Goal: Task Accomplishment & Management: Complete application form

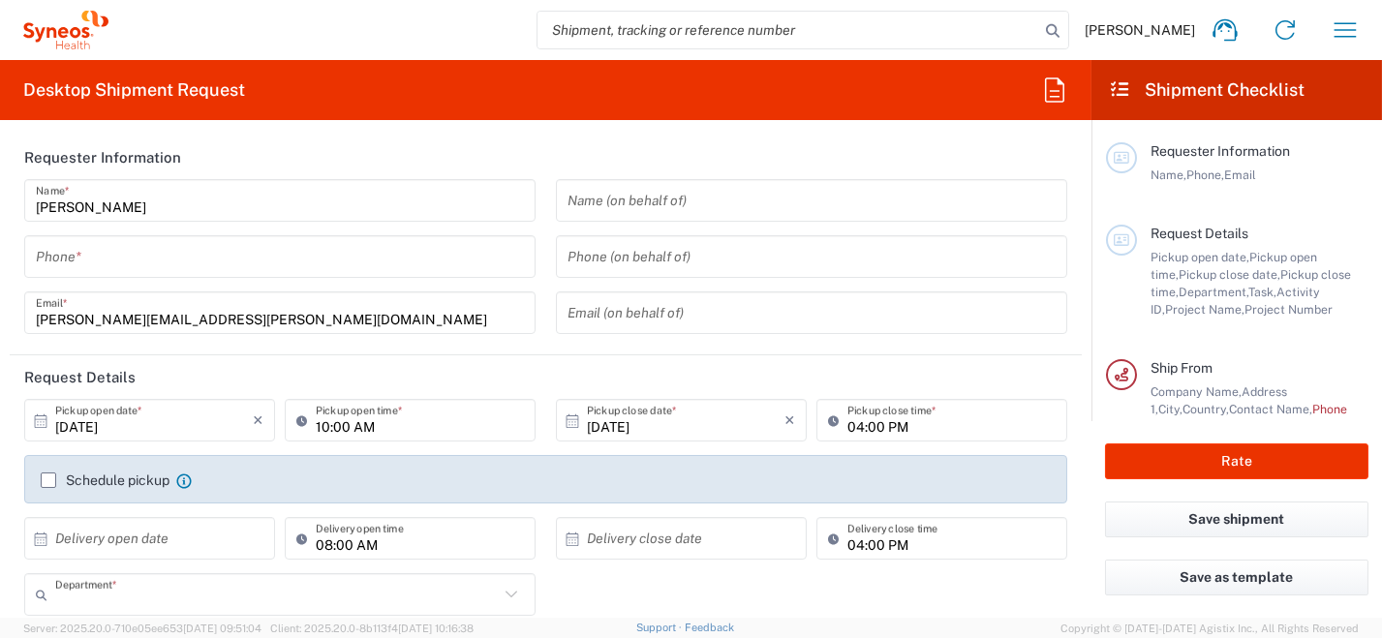
type input "8350"
type input "Italy"
type input "Syneos Health Italy SRL"
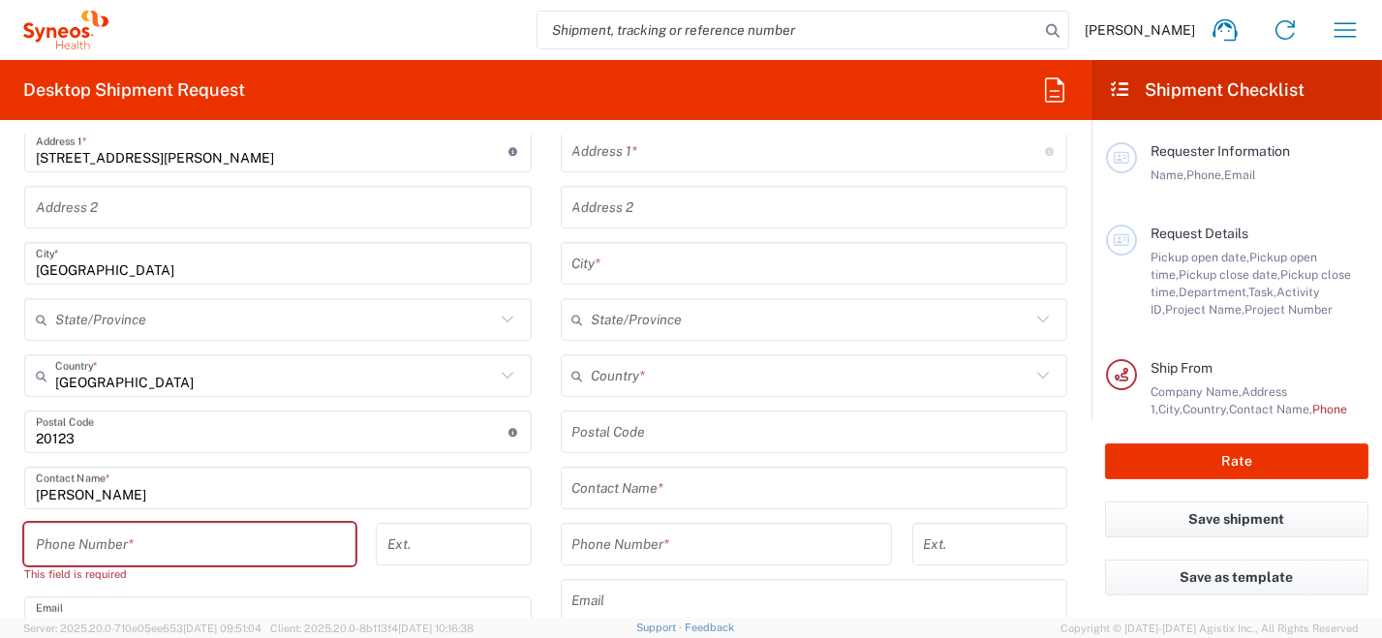
scroll to position [872, 0]
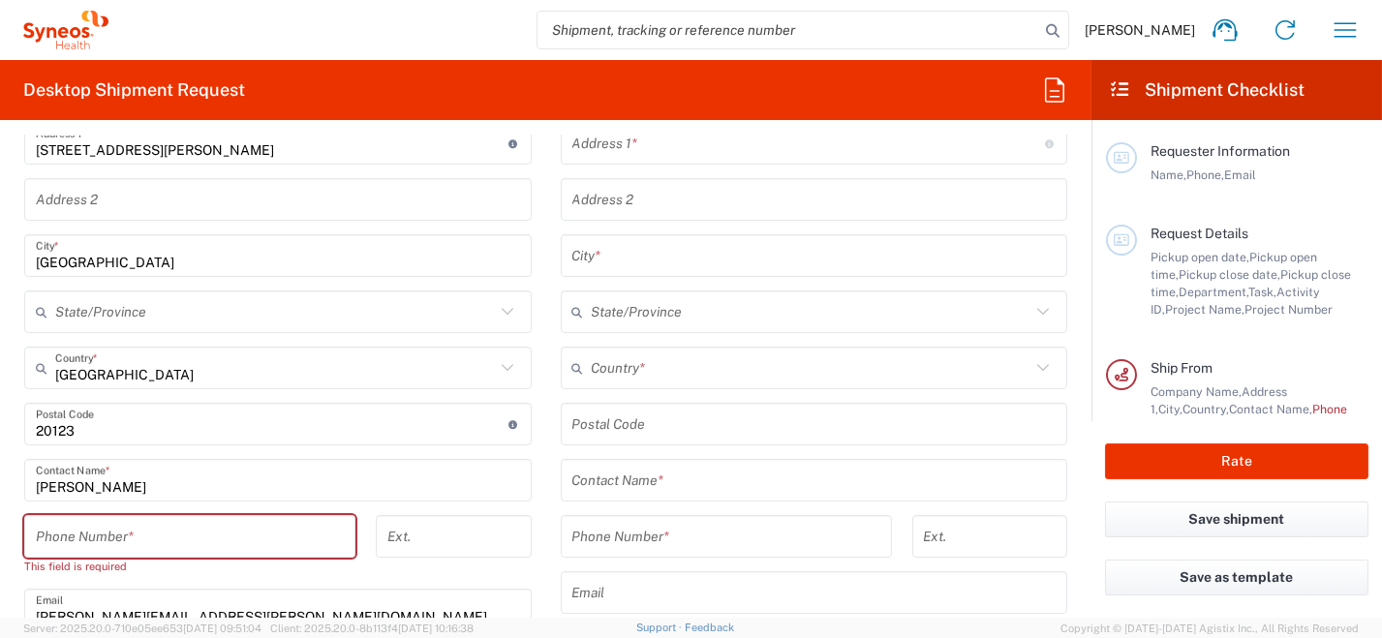
click at [166, 537] on input "tel" at bounding box center [190, 537] width 308 height 34
type input "010296199211"
type input "roberta.barberis@syneoshealth.com"
type input "SYNEOS HEALTH ITALY S.R.L."
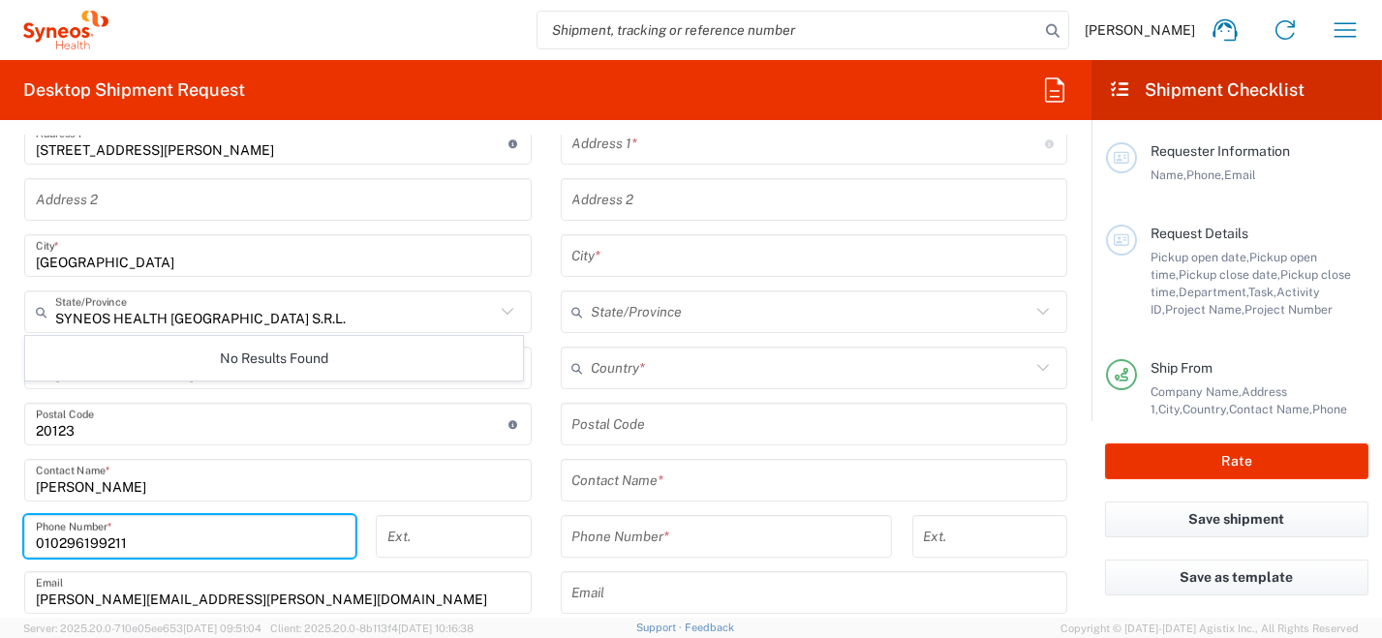
drag, startPoint x: 48, startPoint y: 537, endPoint x: 0, endPoint y: 485, distance: 71.3
click at [0, 535] on html "Roberta Barberis Home Shipment estimator Shipment tracking Desktop shipment req…" at bounding box center [691, 319] width 1382 height 638
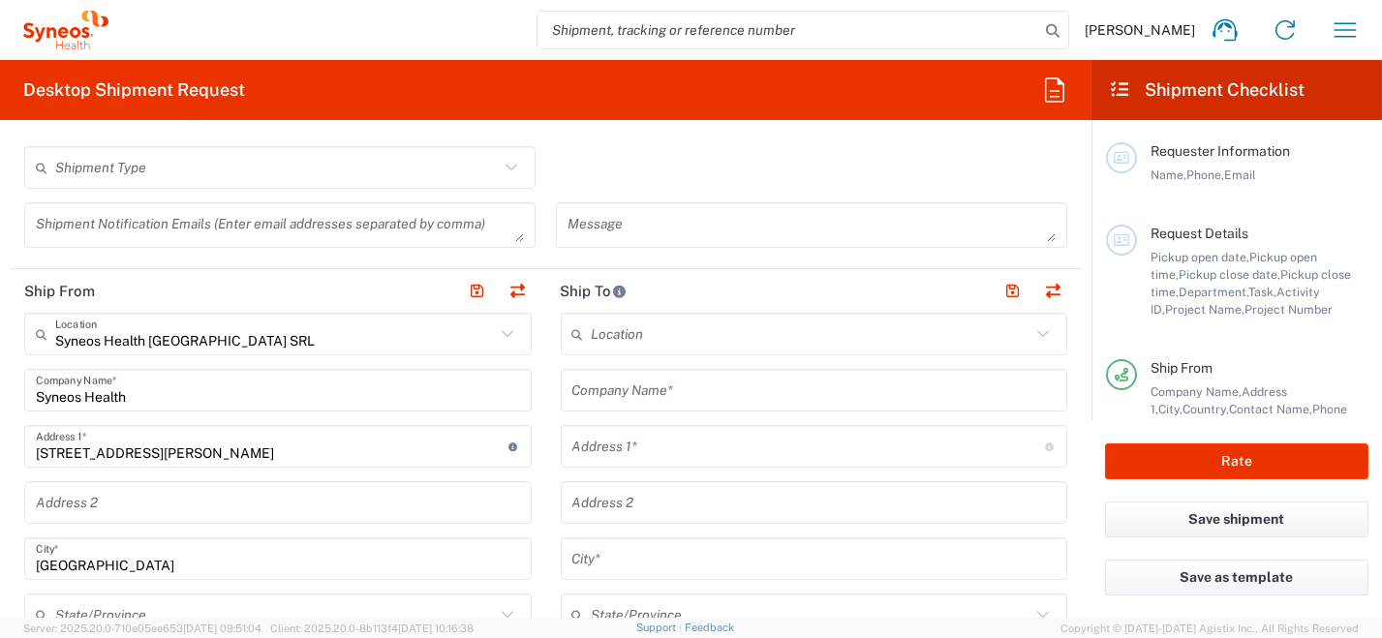
scroll to position [484, 0]
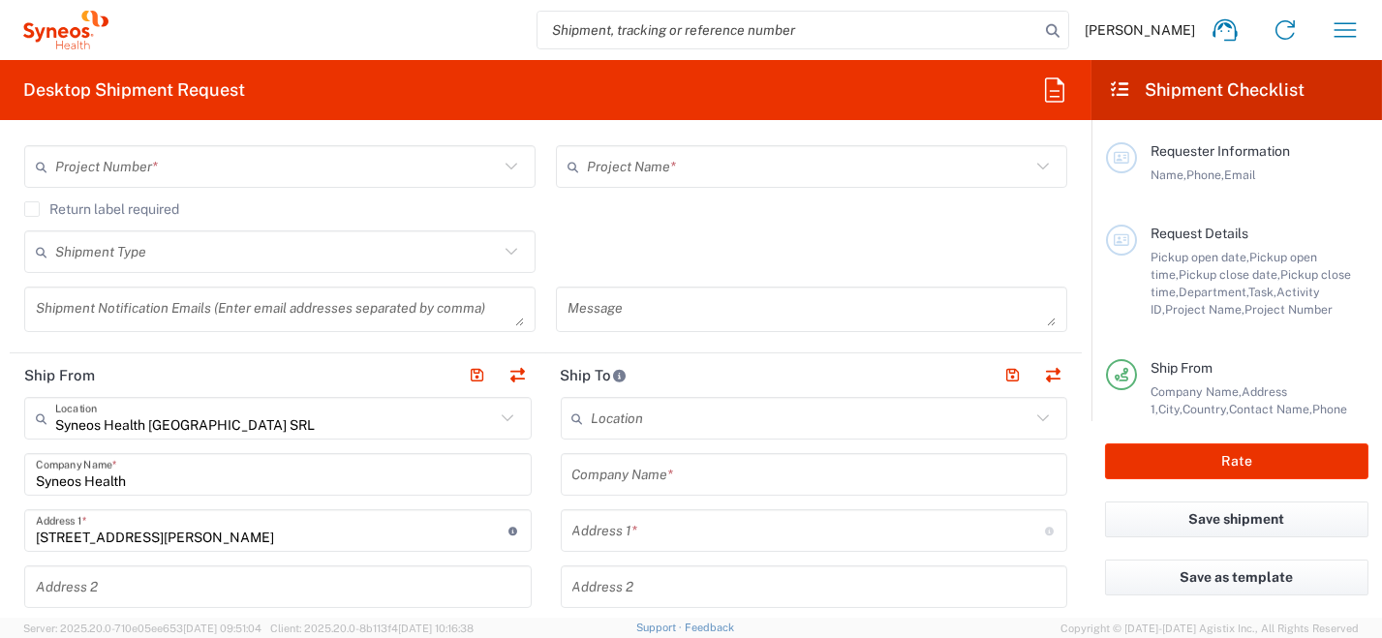
type input "0296199211"
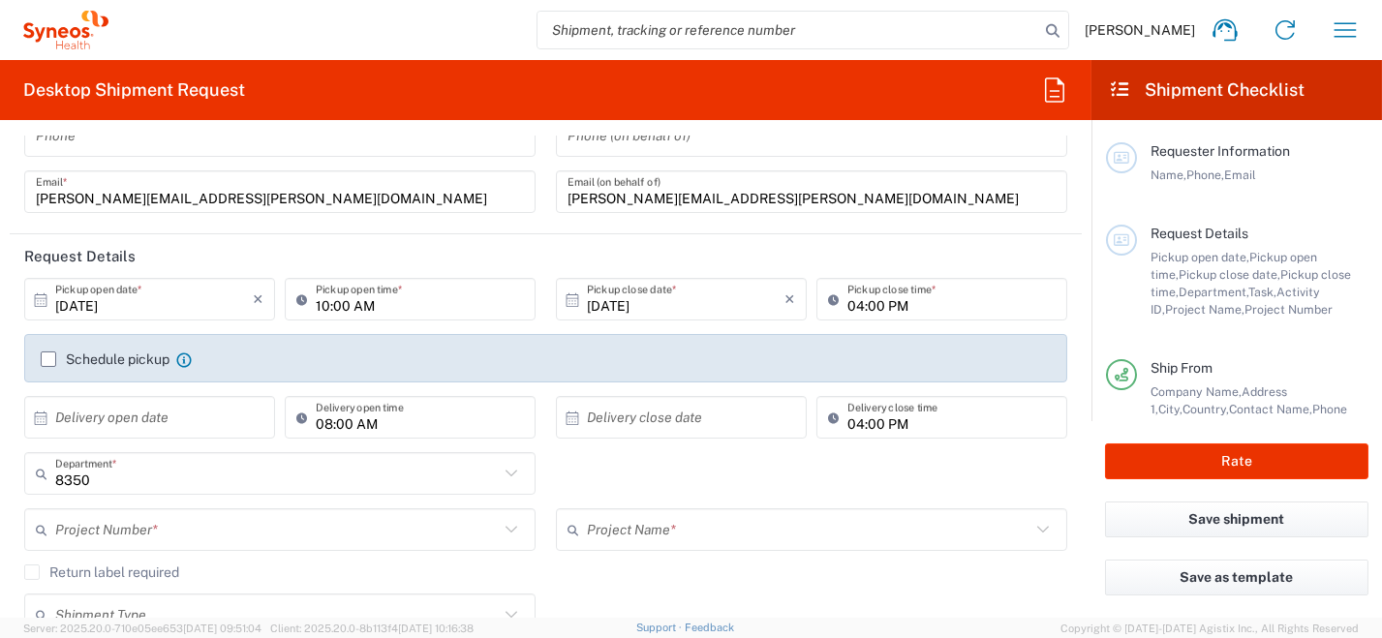
scroll to position [0, 0]
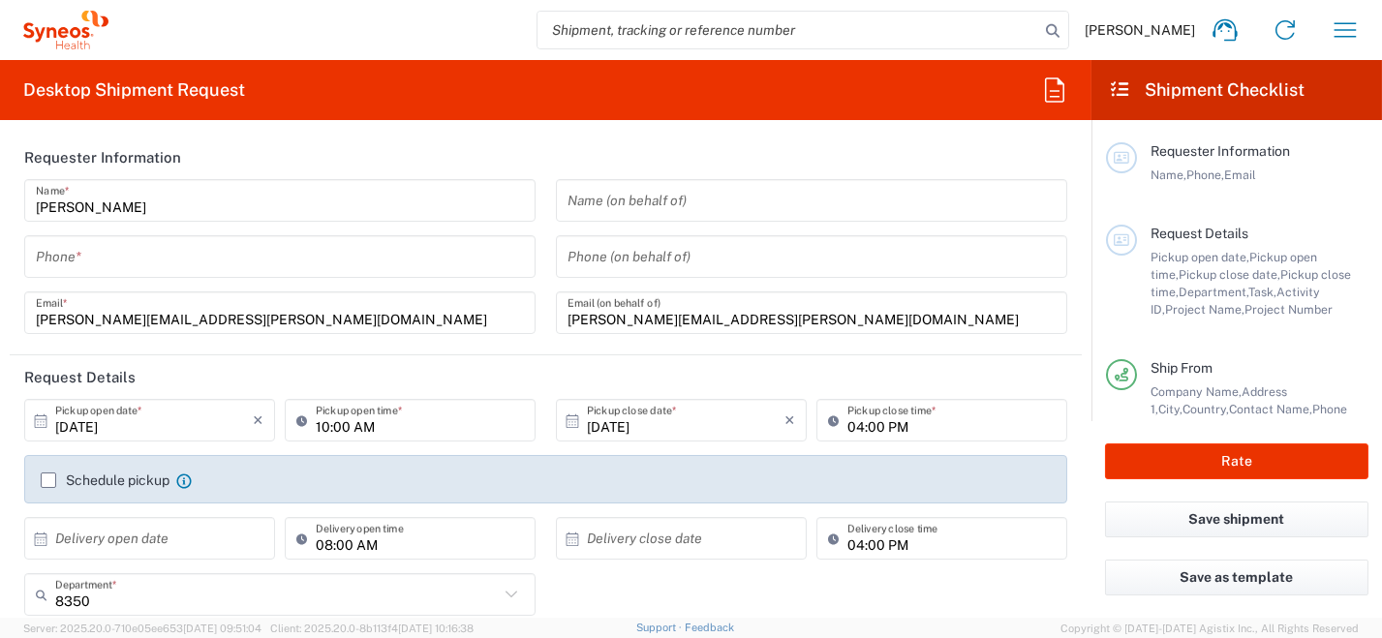
click at [120, 247] on input "tel" at bounding box center [280, 257] width 488 height 34
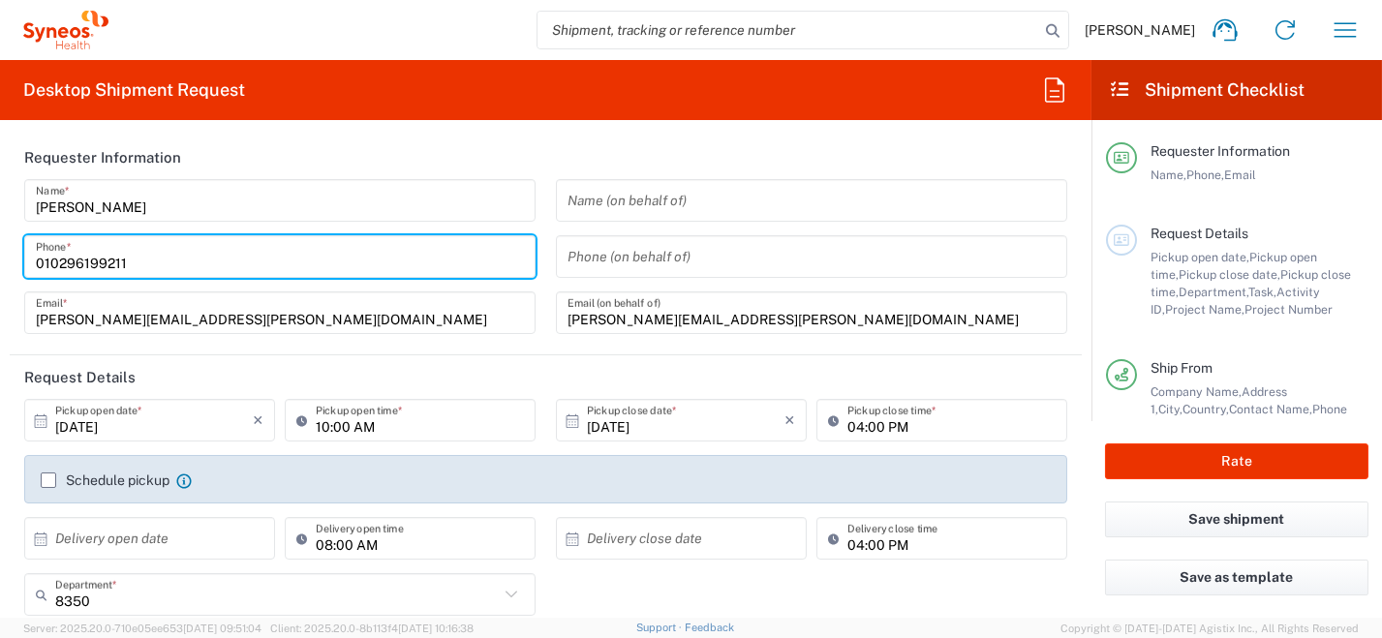
drag, startPoint x: 48, startPoint y: 261, endPoint x: 0, endPoint y: 258, distance: 48.5
click at [1, 260] on form "Requester Information Roberta Barberis Name * 010296199211 Phone * roberta.barb…" at bounding box center [545, 377] width 1091 height 482
type input "0296199211"
click at [40, 417] on icon at bounding box center [41, 421] width 13 height 14
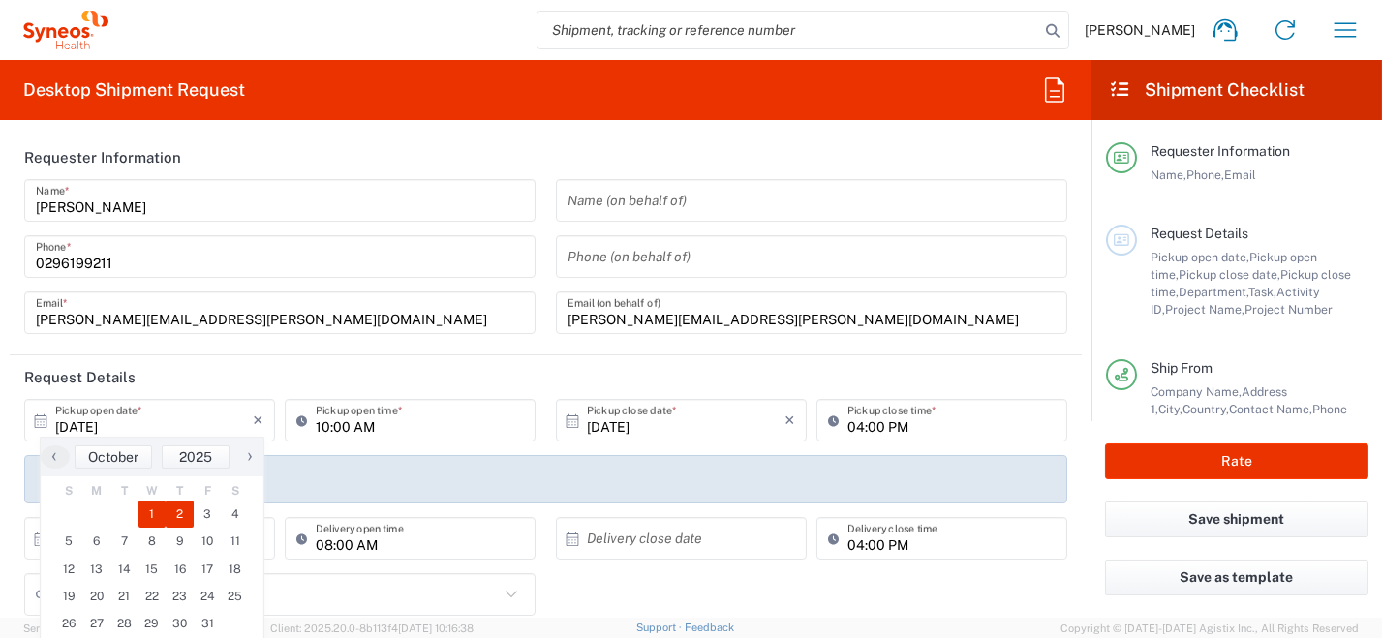
click at [175, 513] on span "2" at bounding box center [180, 514] width 28 height 27
type input "10/02/2025"
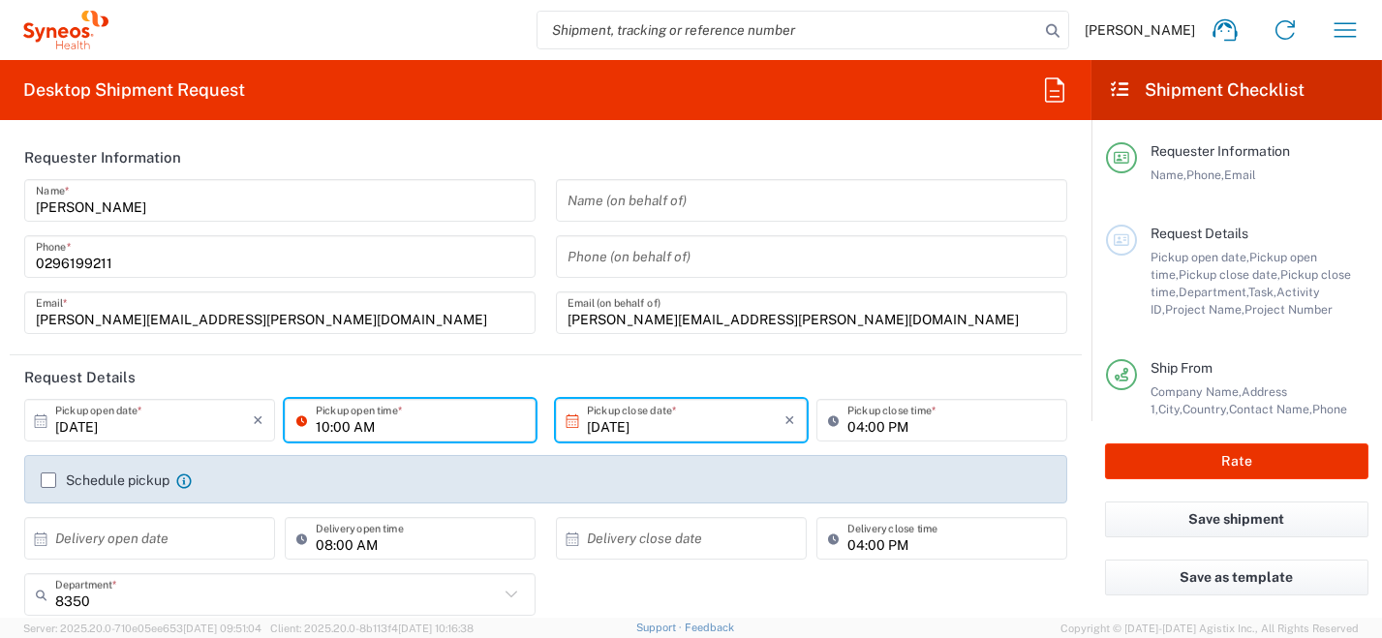
click at [318, 423] on input "10:00 AM" at bounding box center [420, 421] width 208 height 34
drag, startPoint x: 385, startPoint y: 420, endPoint x: 258, endPoint y: 410, distance: 128.3
click at [264, 416] on div "10/02/2025 × Pickup open date * Cancel Apply 10:00 AM Pickup open time *" at bounding box center [279, 427] width 521 height 56
type input "09:00 AM"
click at [51, 478] on label "Schedule pickup" at bounding box center [105, 480] width 129 height 15
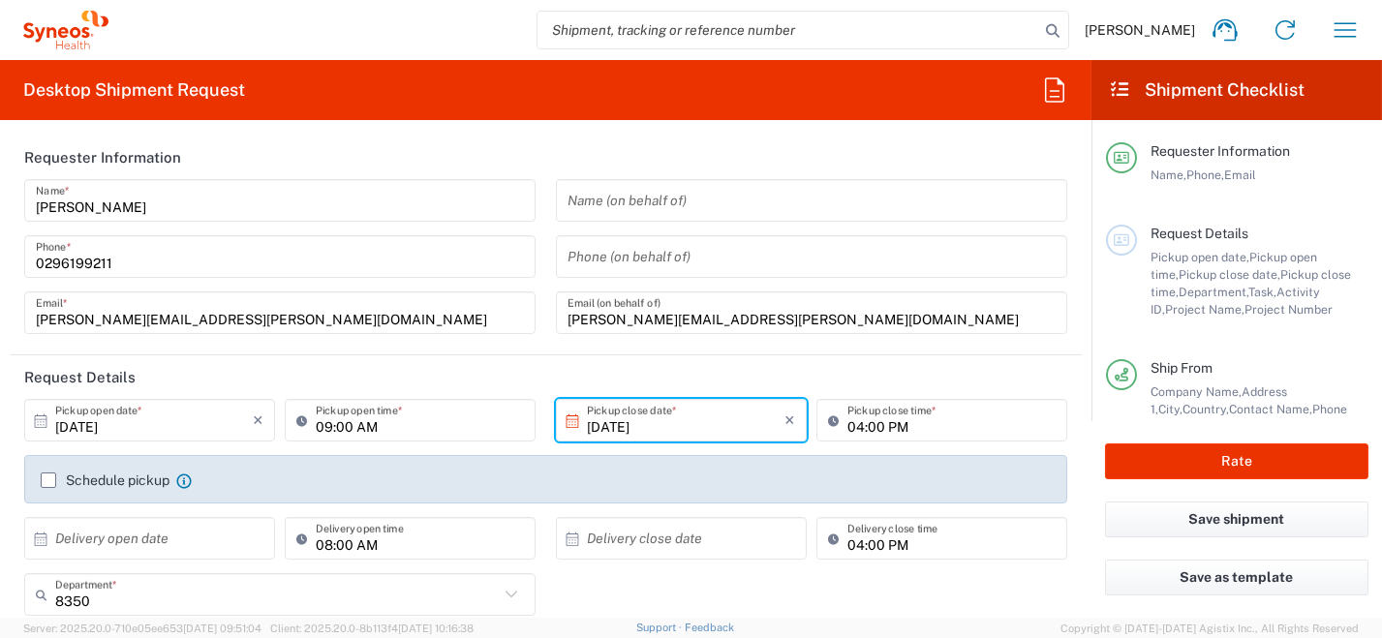
click at [48, 480] on input "Schedule pickup" at bounding box center [48, 480] width 0 height 0
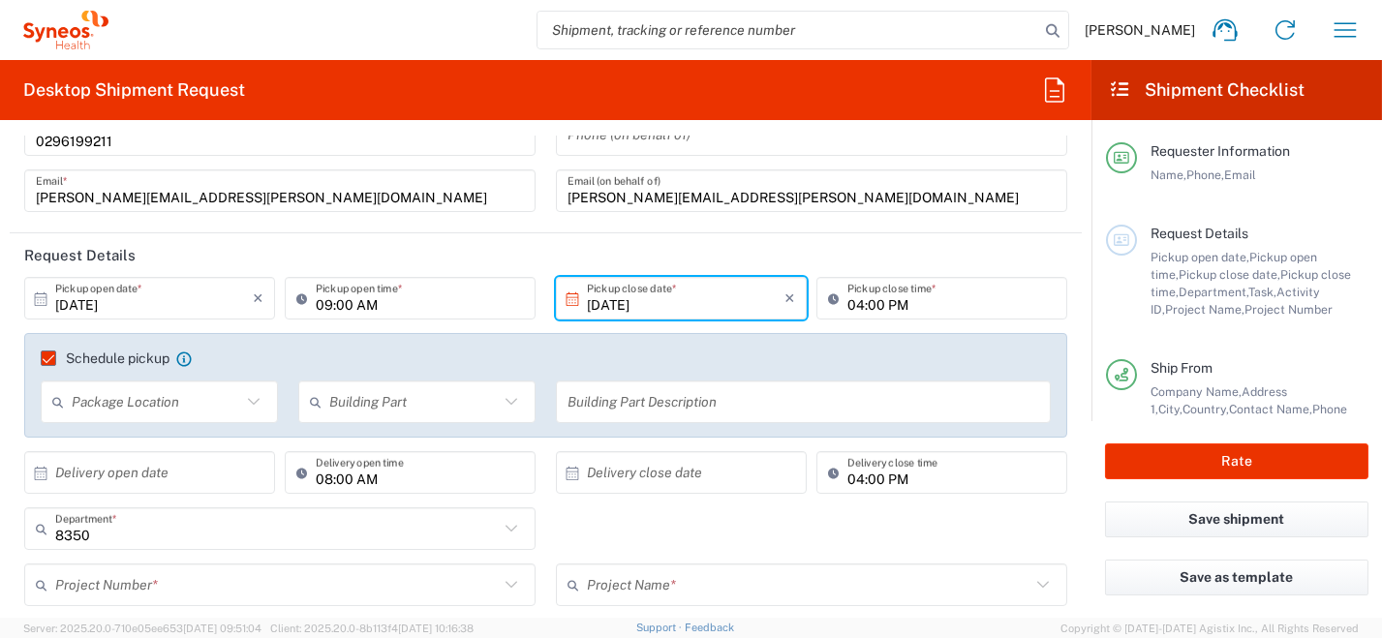
scroll to position [194, 0]
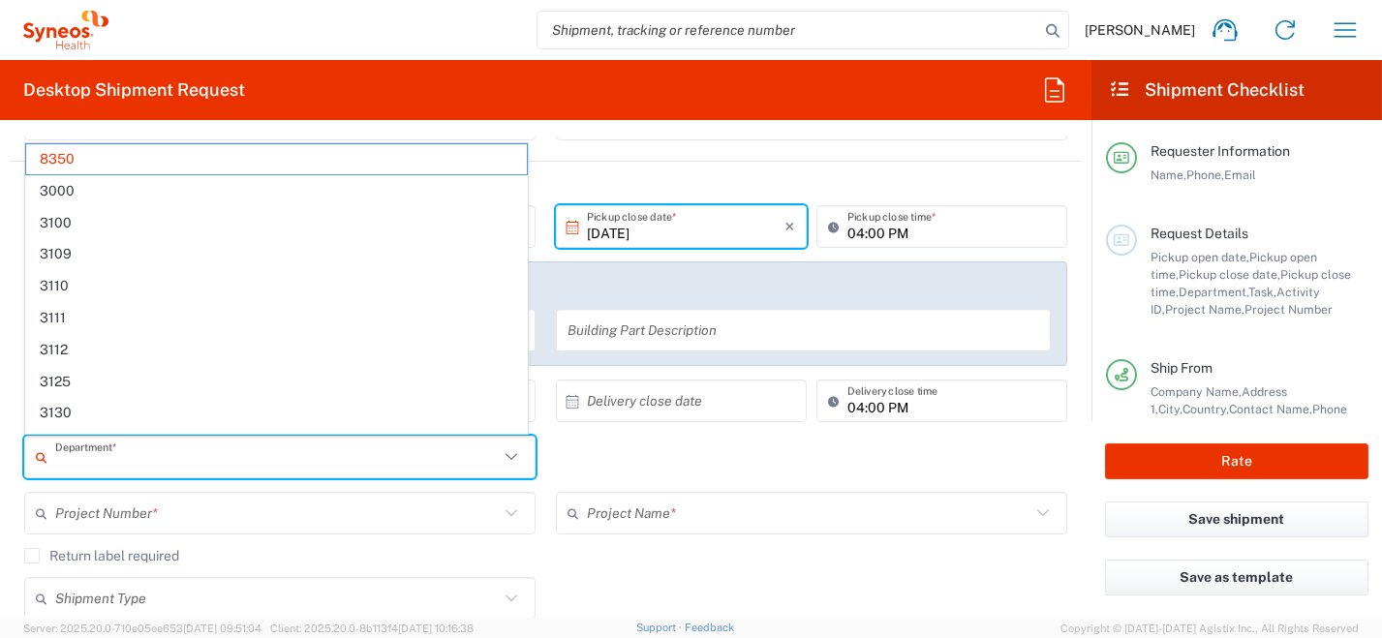
drag, startPoint x: 132, startPoint y: 461, endPoint x: 53, endPoint y: 452, distance: 78.9
click at [0, 446] on html "Roberta Barberis Home Shipment estimator Shipment tracking Desktop shipment req…" at bounding box center [691, 319] width 1382 height 638
type input "8350"
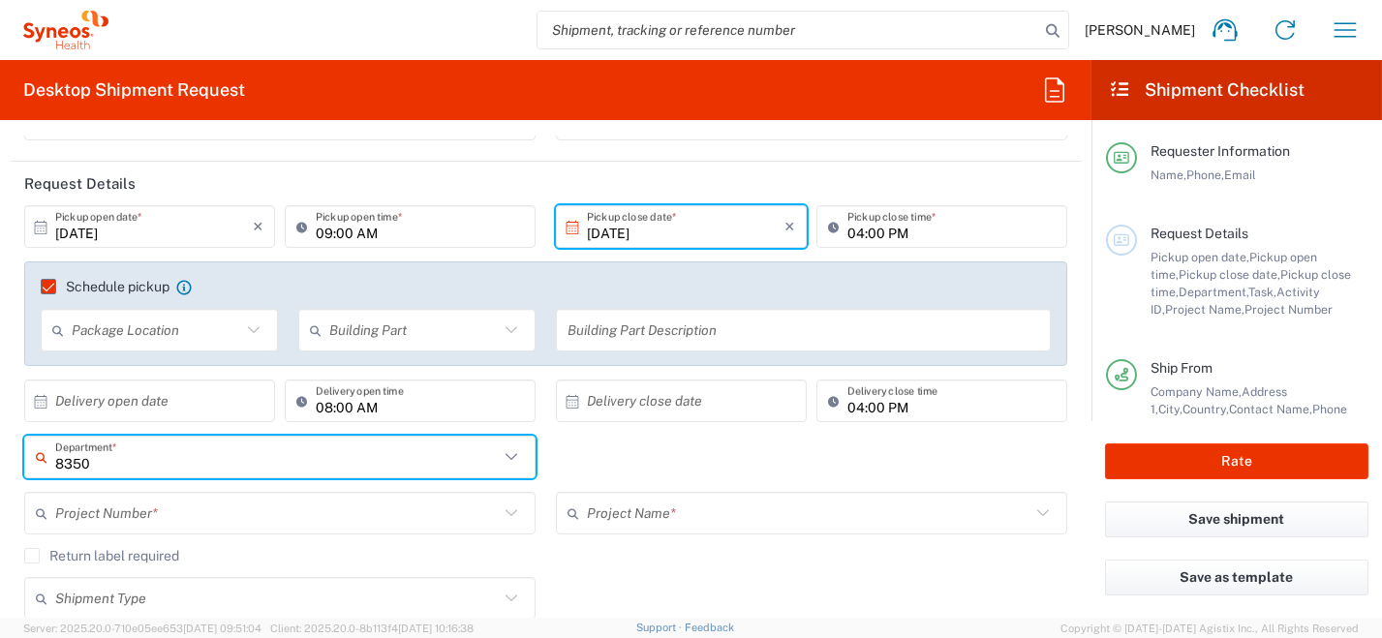
drag, startPoint x: 67, startPoint y: 462, endPoint x: 122, endPoint y: 466, distance: 55.3
click at [123, 464] on input "8350" at bounding box center [277, 458] width 444 height 34
drag, startPoint x: 68, startPoint y: 465, endPoint x: 12, endPoint y: 461, distance: 56.3
click at [15, 465] on div "8350 Department * 8350 3000 3100 3109 3110 3111 3112 3125 3130 3135 3136 3150 3…" at bounding box center [281, 464] width 532 height 56
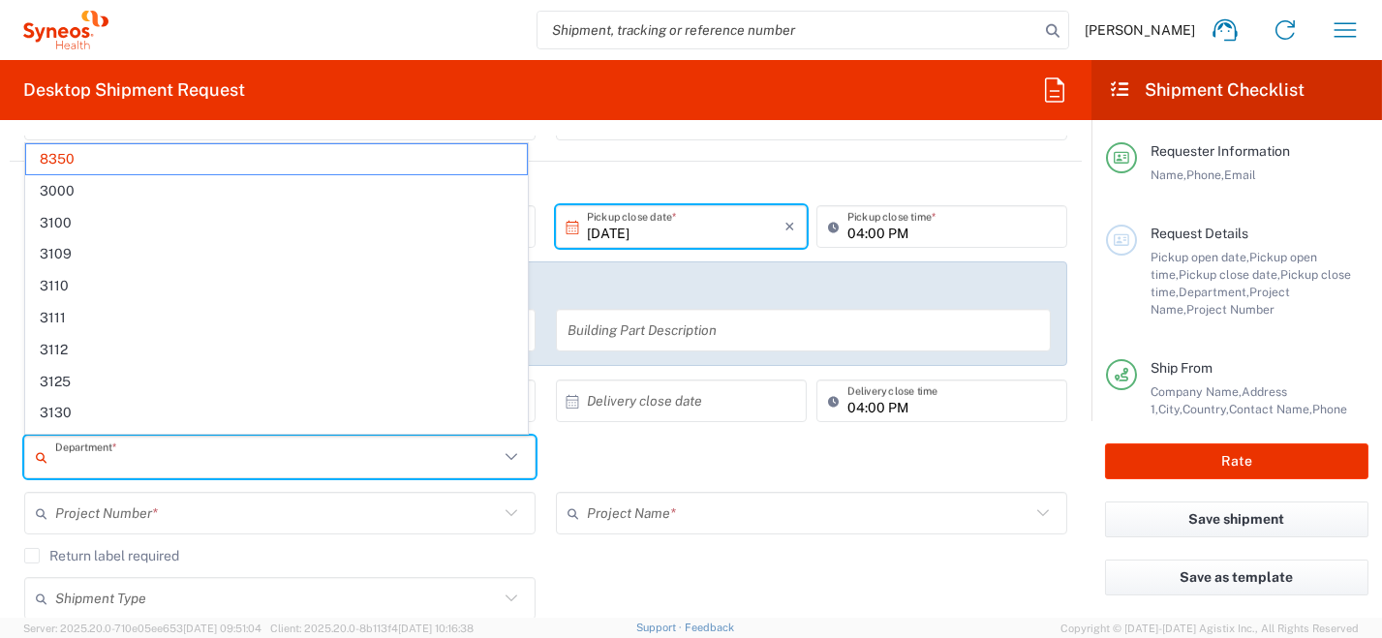
paste input "7054925"
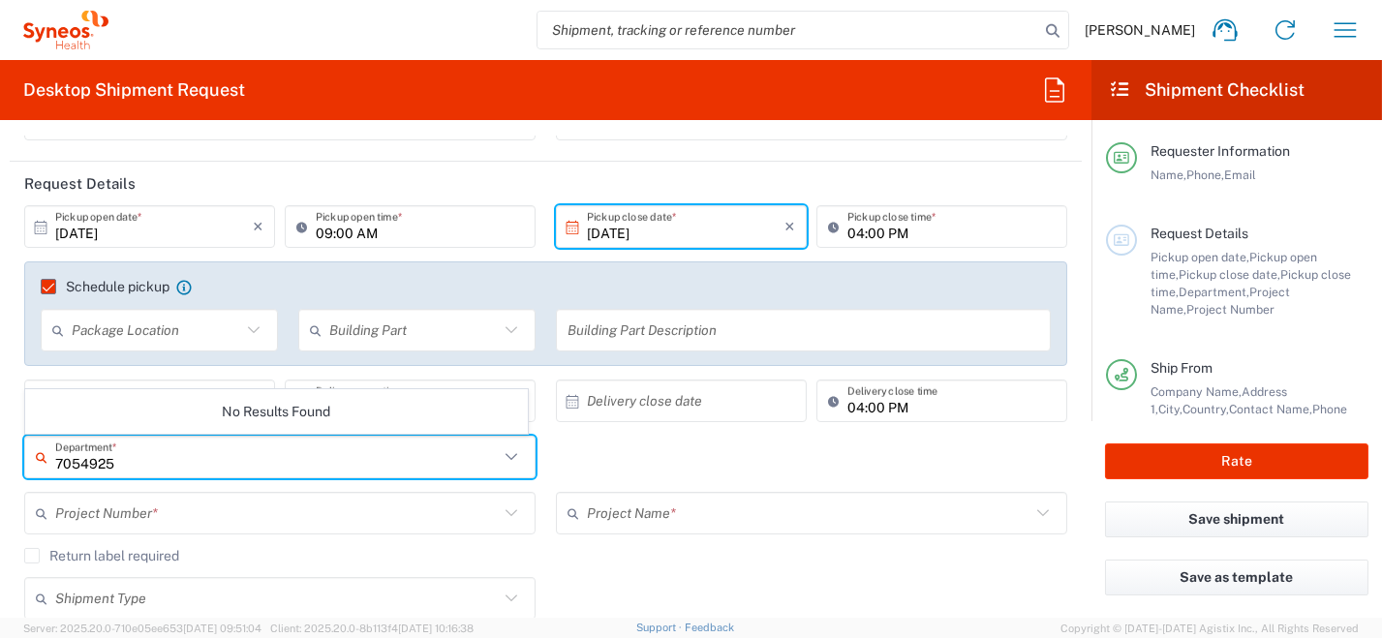
type input "7054925"
click at [190, 510] on input "text" at bounding box center [277, 514] width 444 height 34
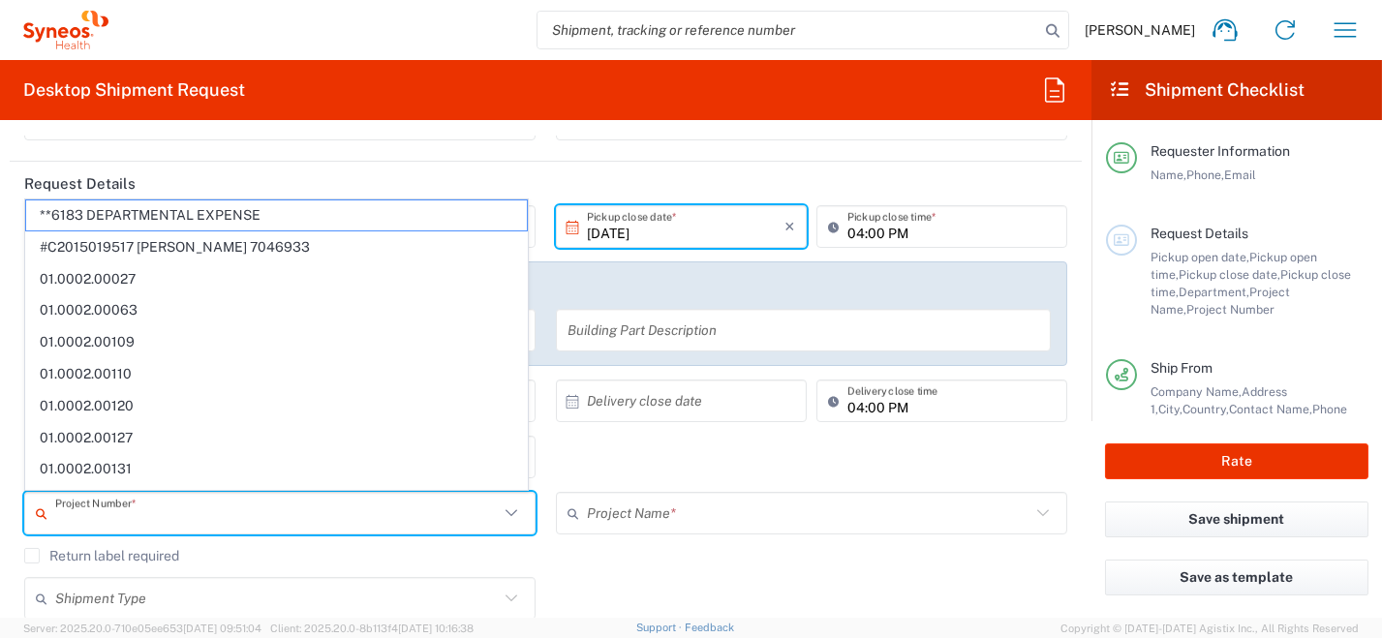
paste input "7054925"
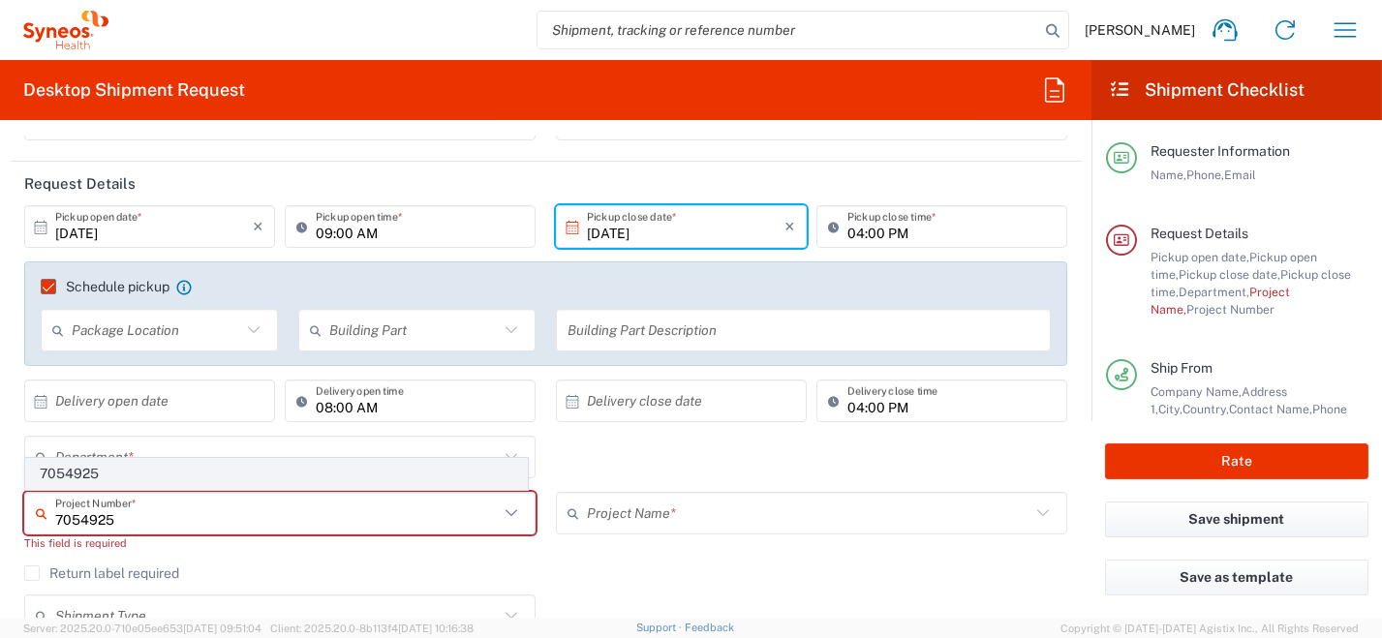
type input "7054925"
click at [70, 474] on span "7054925" at bounding box center [276, 474] width 501 height 30
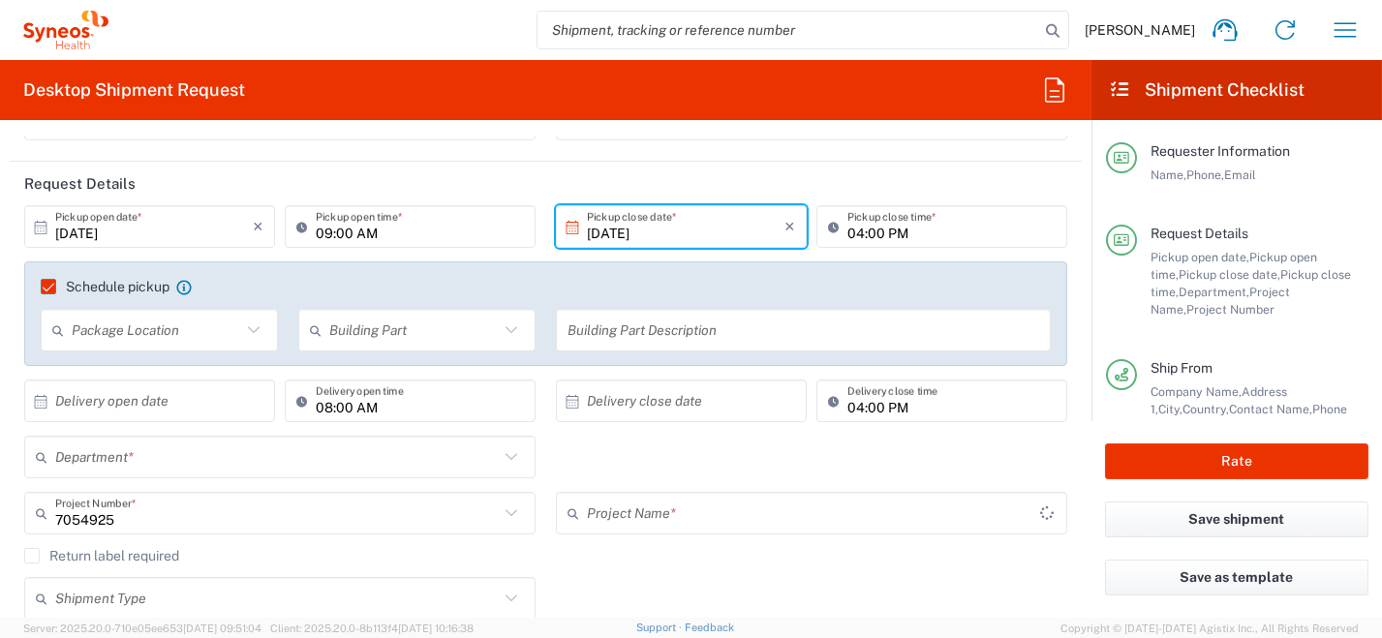
type input "Ferring 7054925"
click at [156, 452] on input "text" at bounding box center [277, 458] width 444 height 34
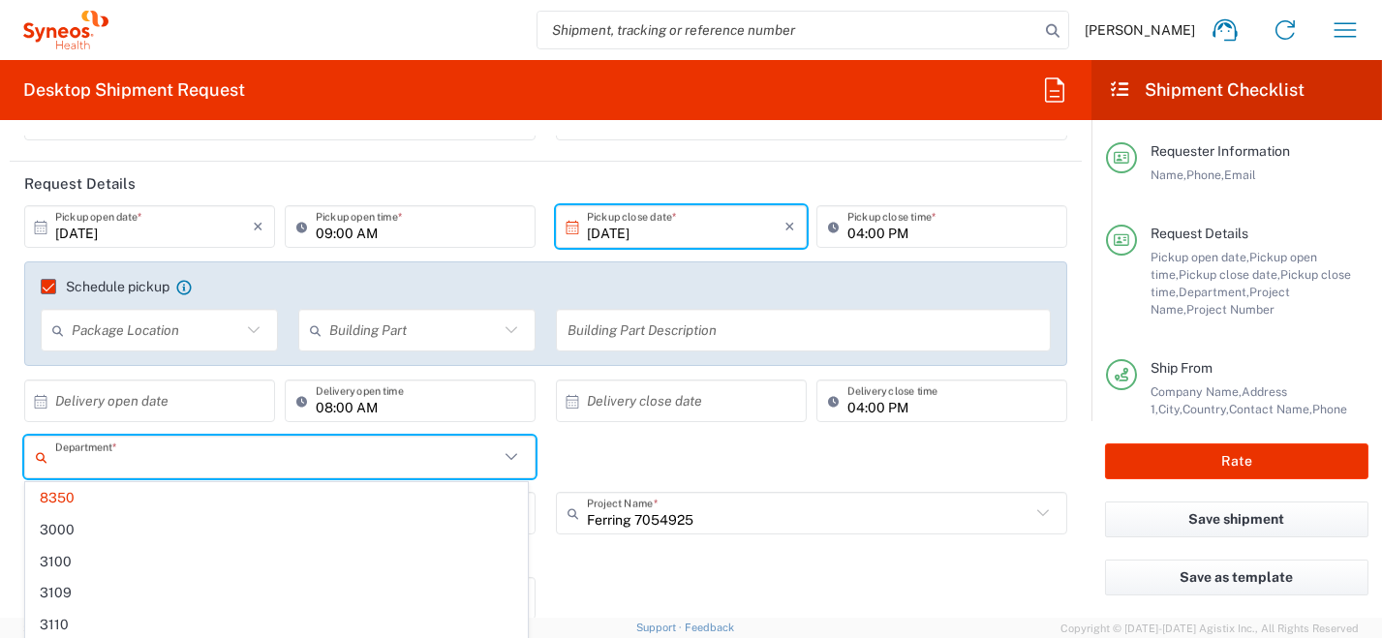
click at [558, 567] on div "Return label required" at bounding box center [545, 562] width 1043 height 29
type input "8350"
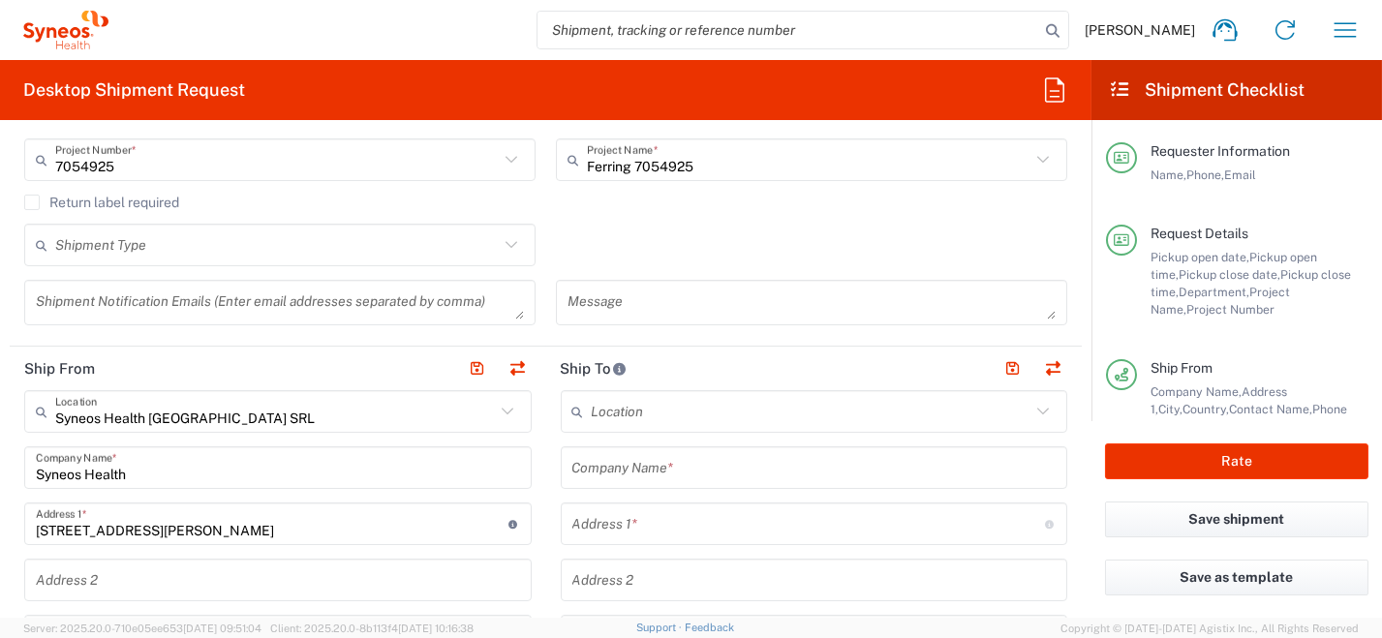
scroll to position [581, 0]
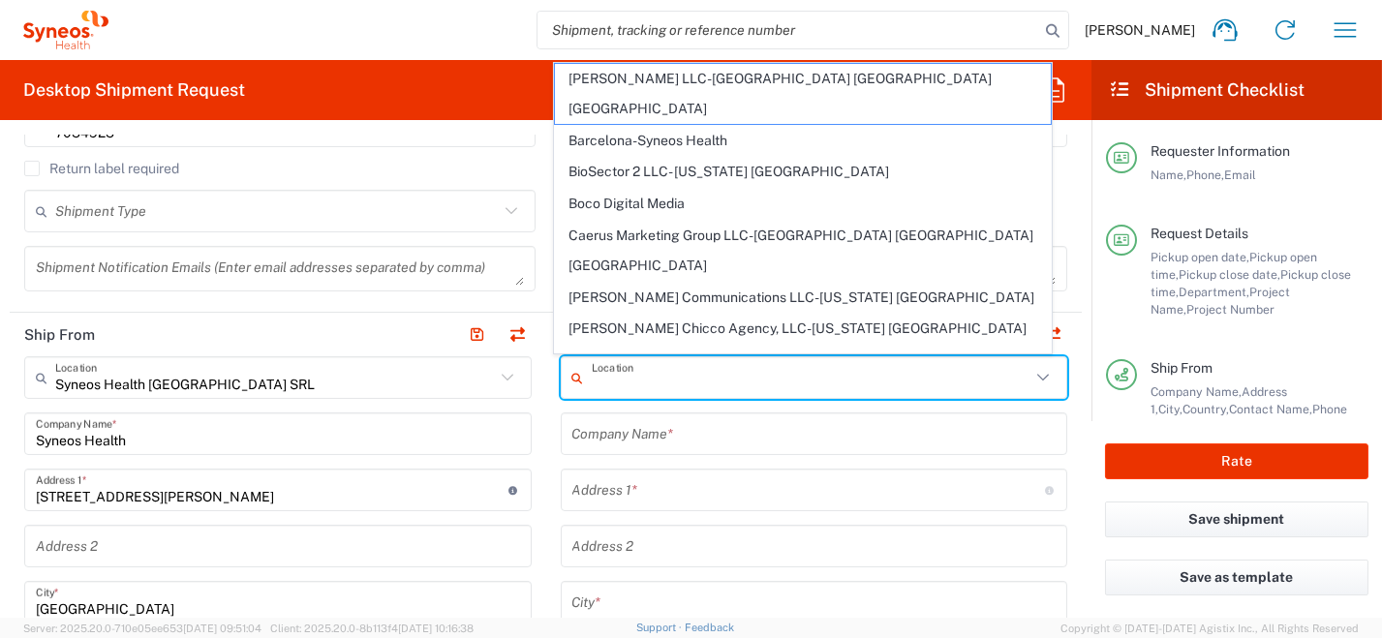
click at [688, 384] on input "text" at bounding box center [812, 378] width 440 height 34
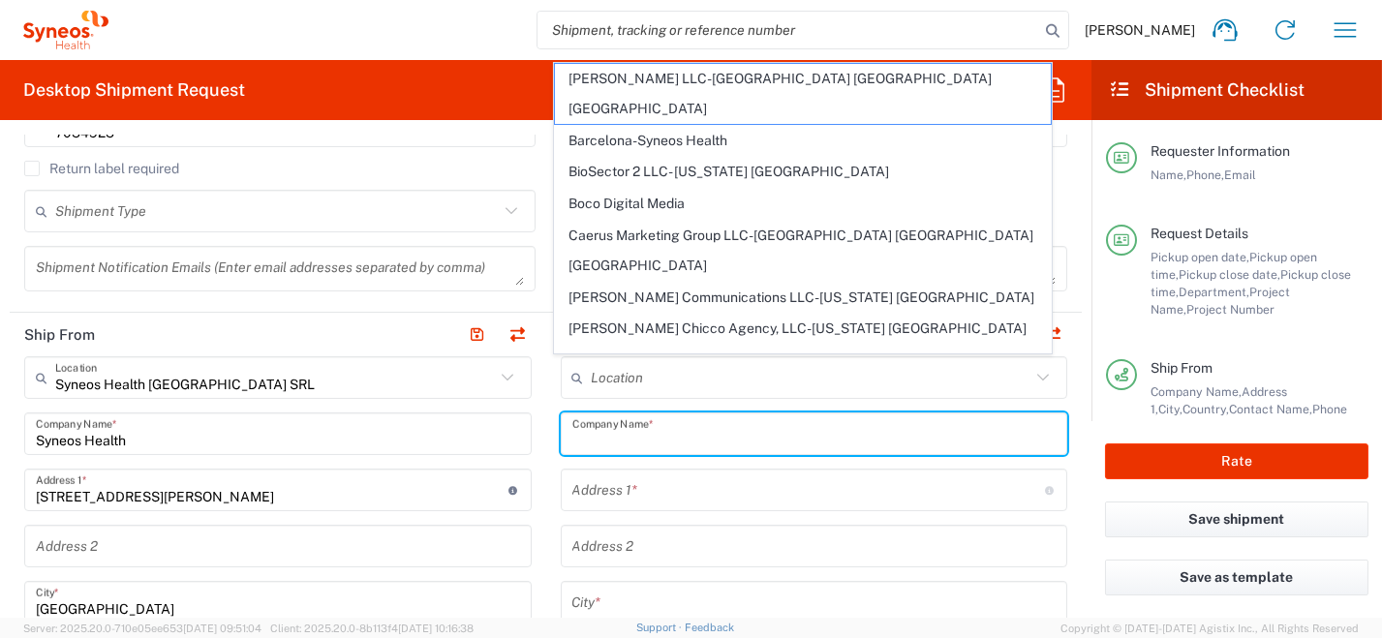
click at [660, 439] on input "text" at bounding box center [814, 434] width 484 height 34
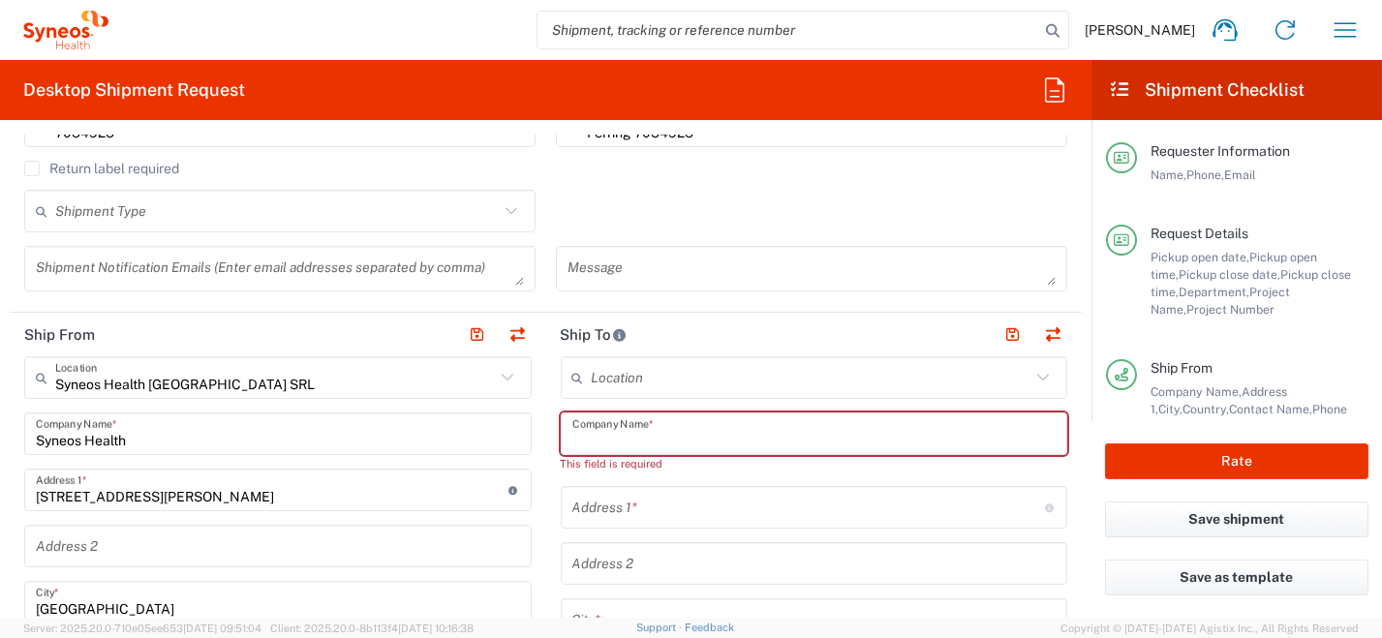
click at [692, 441] on input "text" at bounding box center [814, 434] width 484 height 34
paste input "Ferring Pharmaceuticals A/S"
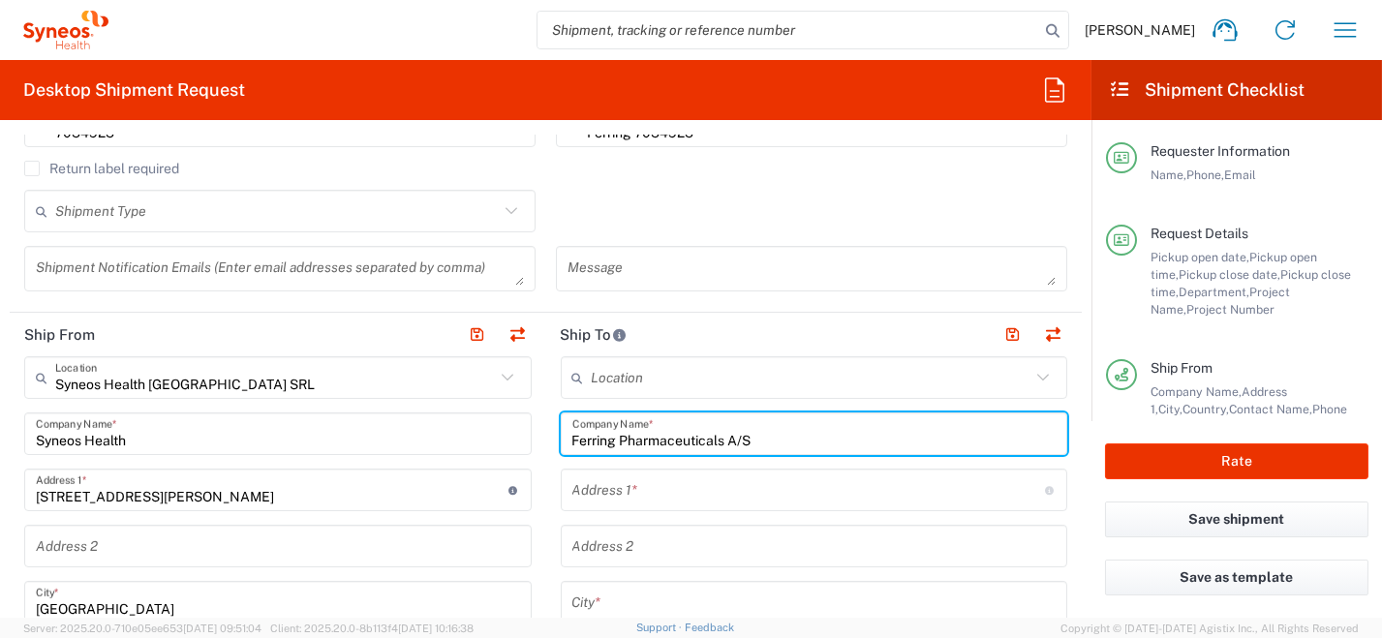
type input "Ferring Pharmaceuticals A/S"
click at [621, 492] on input "text" at bounding box center [808, 491] width 473 height 34
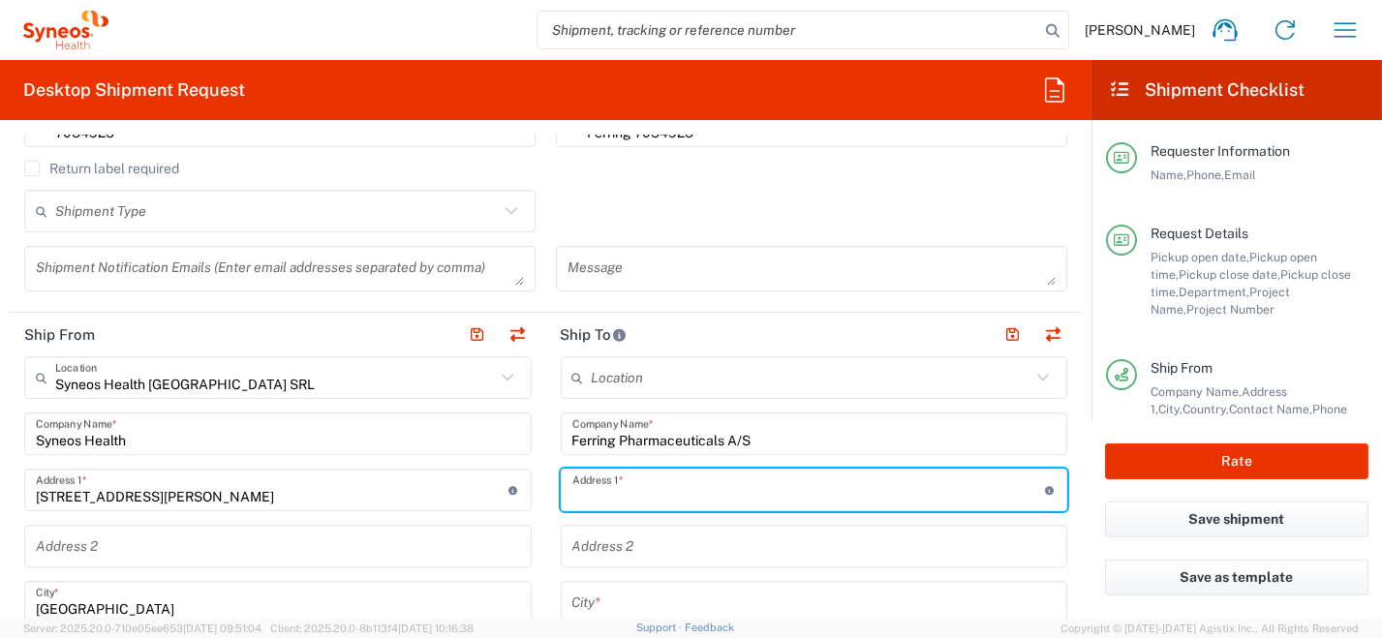
paste input "Amager Strandvej 405"
type input "Amager Strandvej 405"
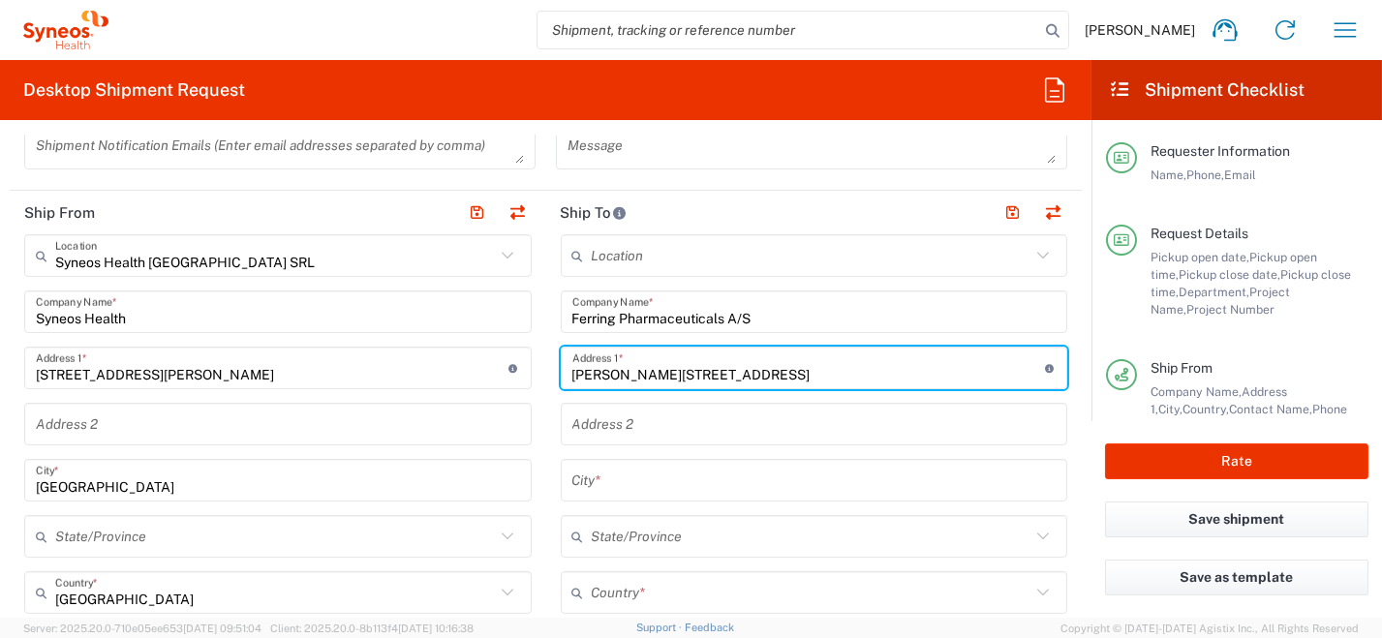
scroll to position [774, 0]
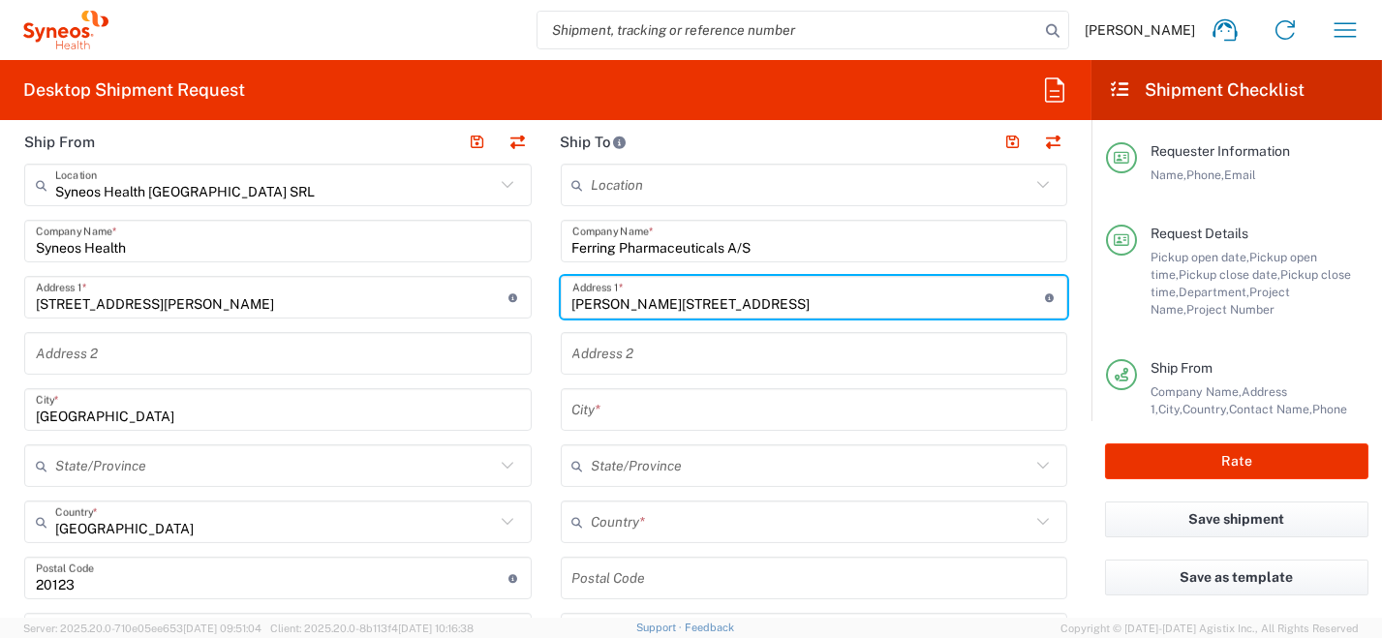
click at [694, 575] on input "undefined" at bounding box center [814, 579] width 484 height 34
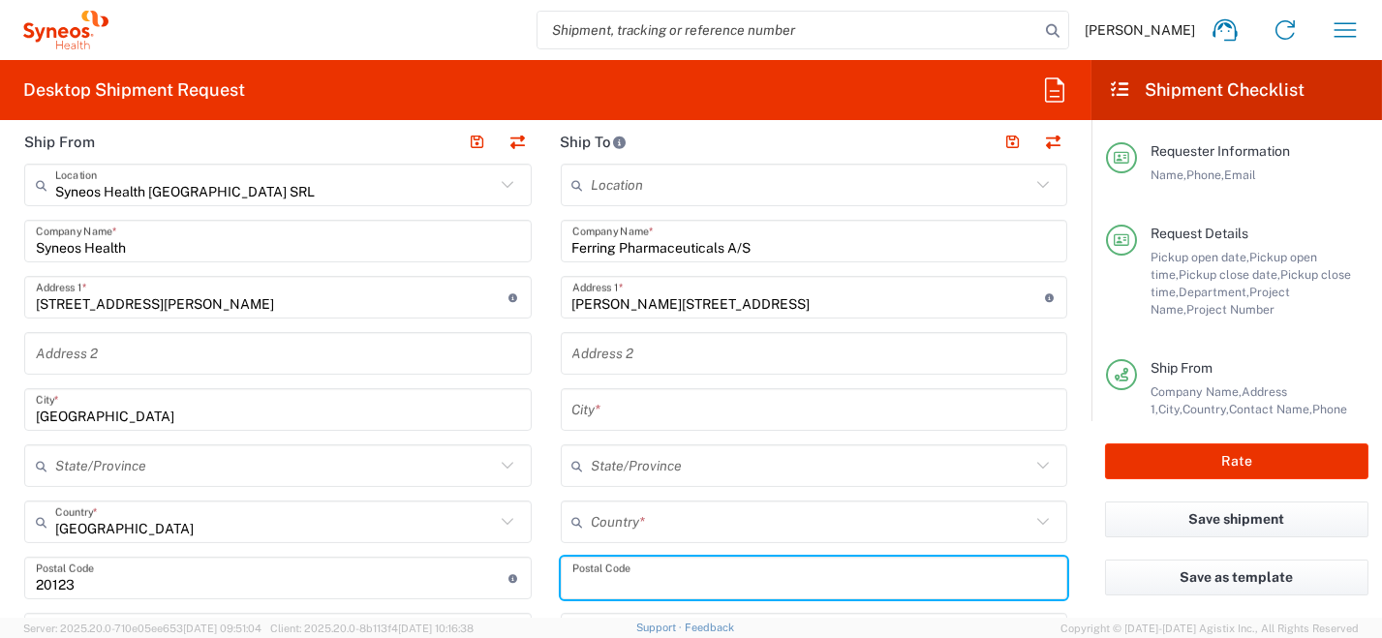
paste input "2770"
type input "2770"
click at [658, 402] on input "text" at bounding box center [814, 410] width 484 height 34
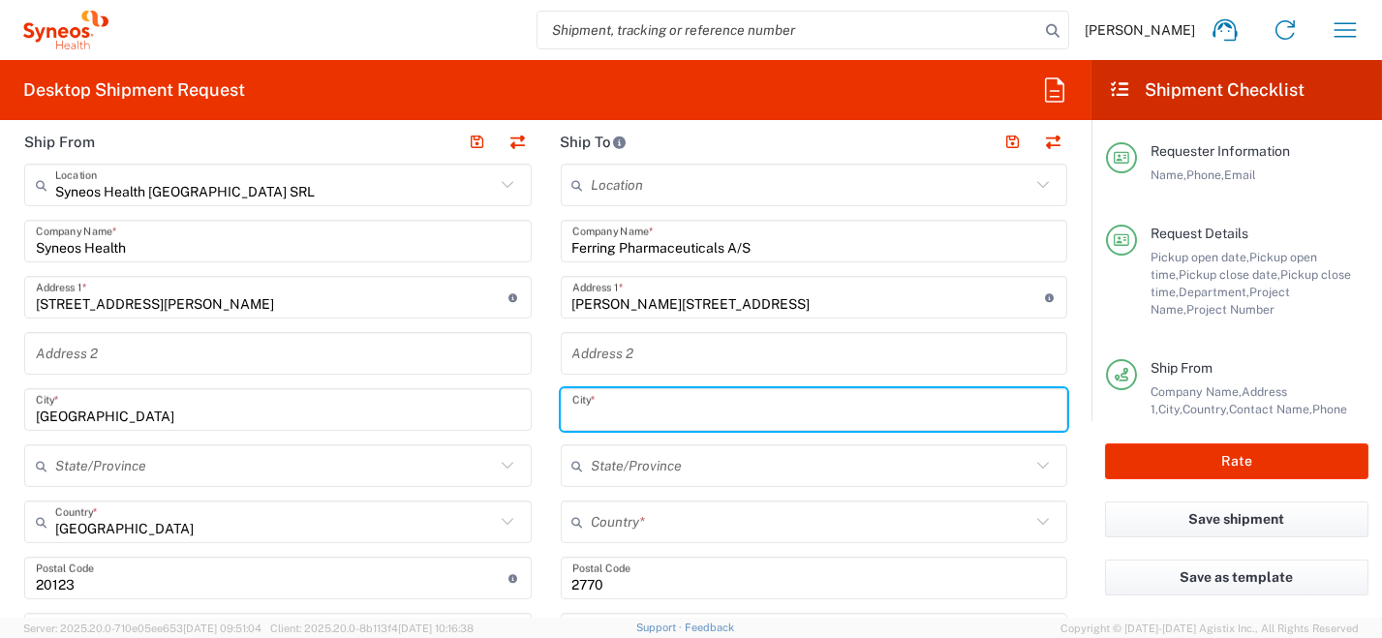
paste input "Kastrup"
type input "Kastrup"
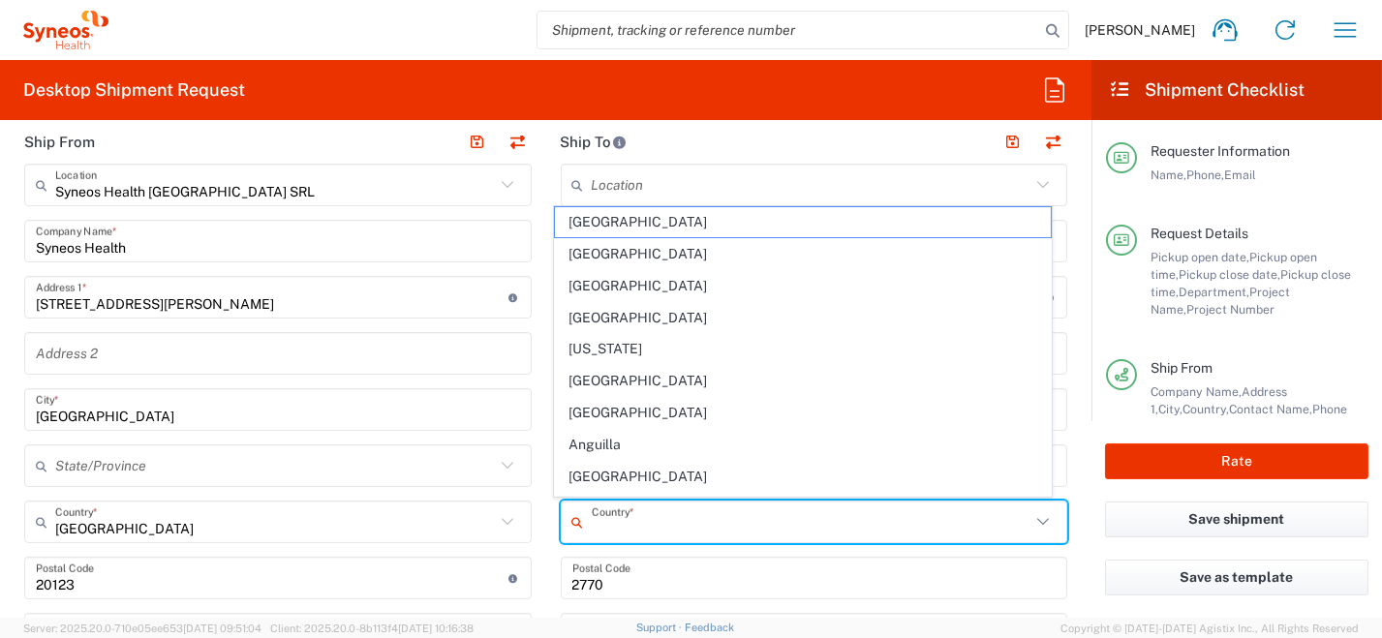
click at [742, 531] on input "text" at bounding box center [812, 523] width 440 height 34
click at [1030, 523] on icon at bounding box center [1042, 521] width 25 height 25
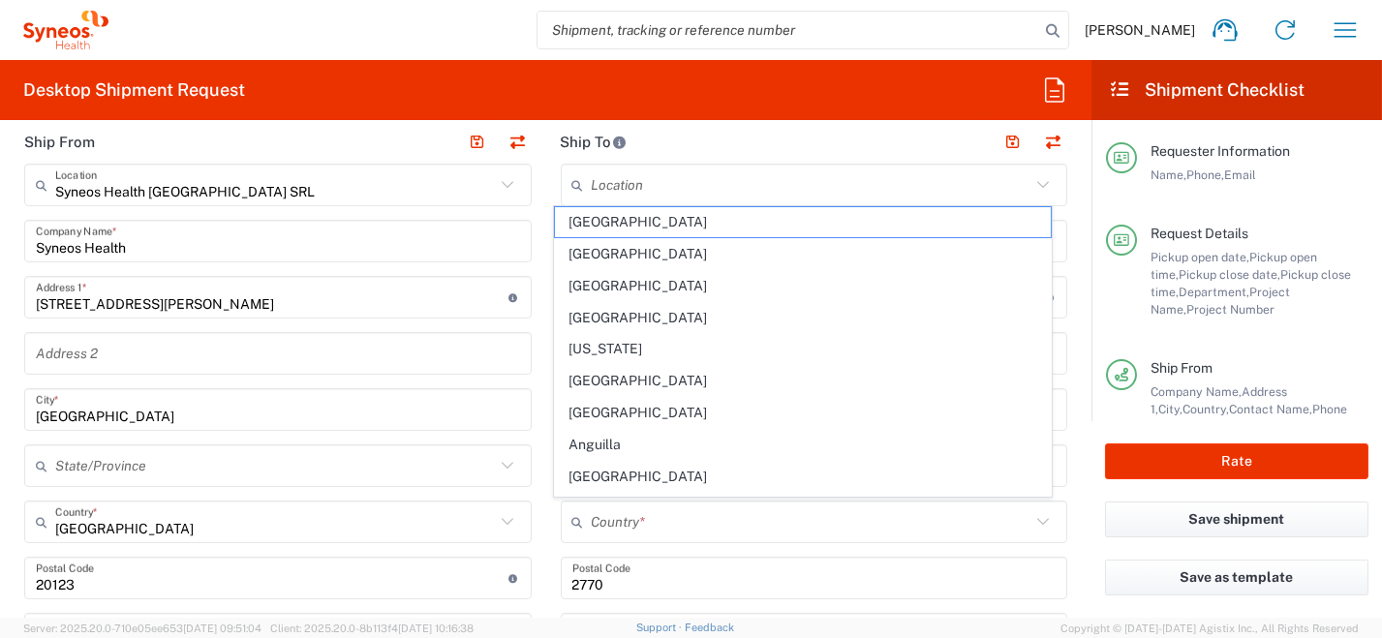
click at [1037, 521] on icon at bounding box center [1043, 521] width 12 height 7
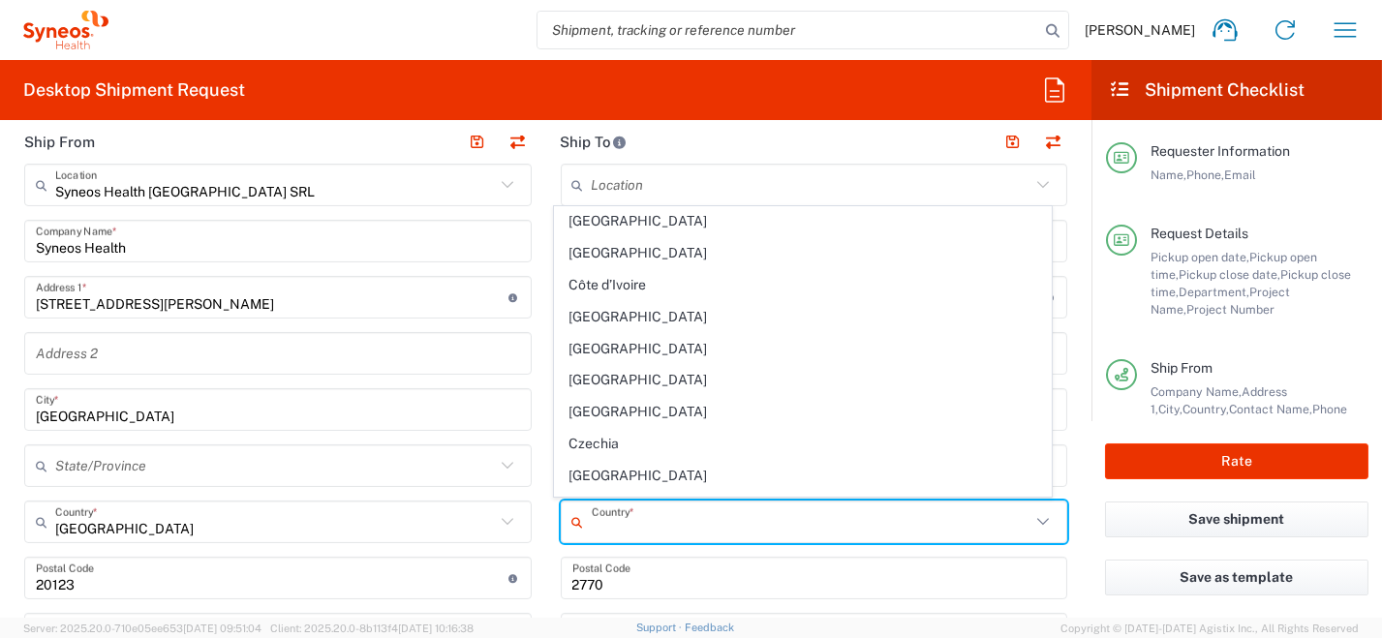
scroll to position [1720, 0]
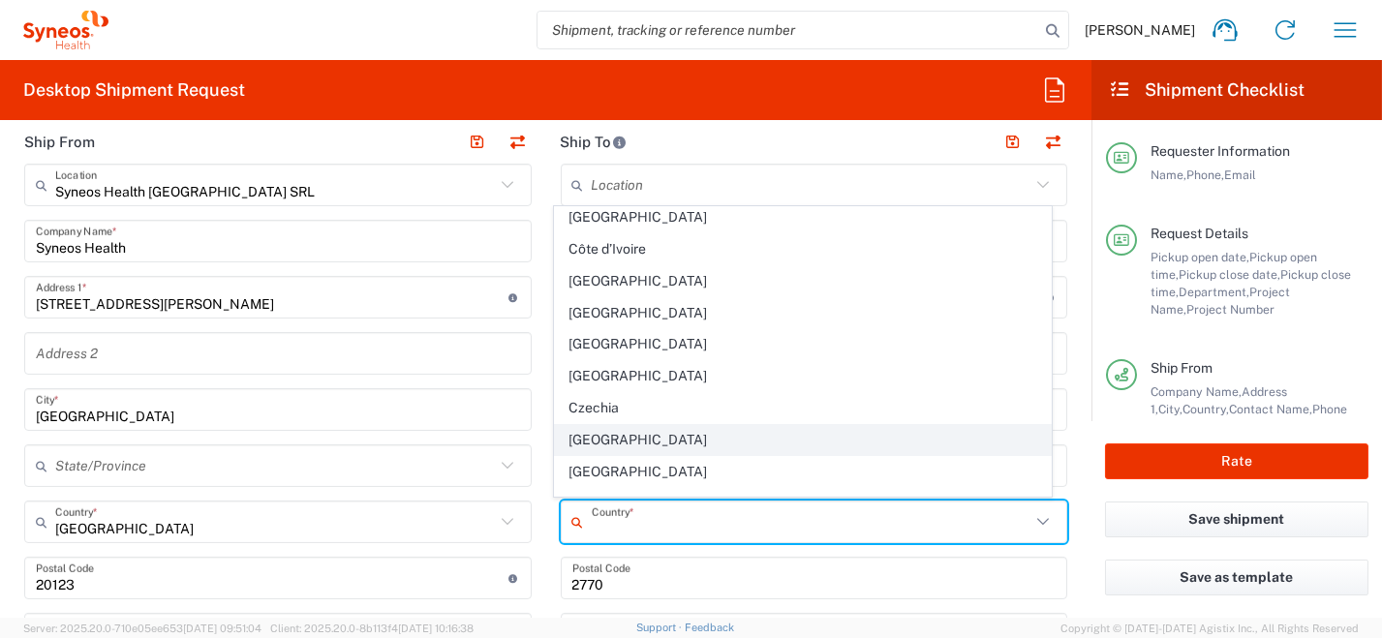
click at [789, 425] on span "Denmark" at bounding box center [803, 440] width 496 height 30
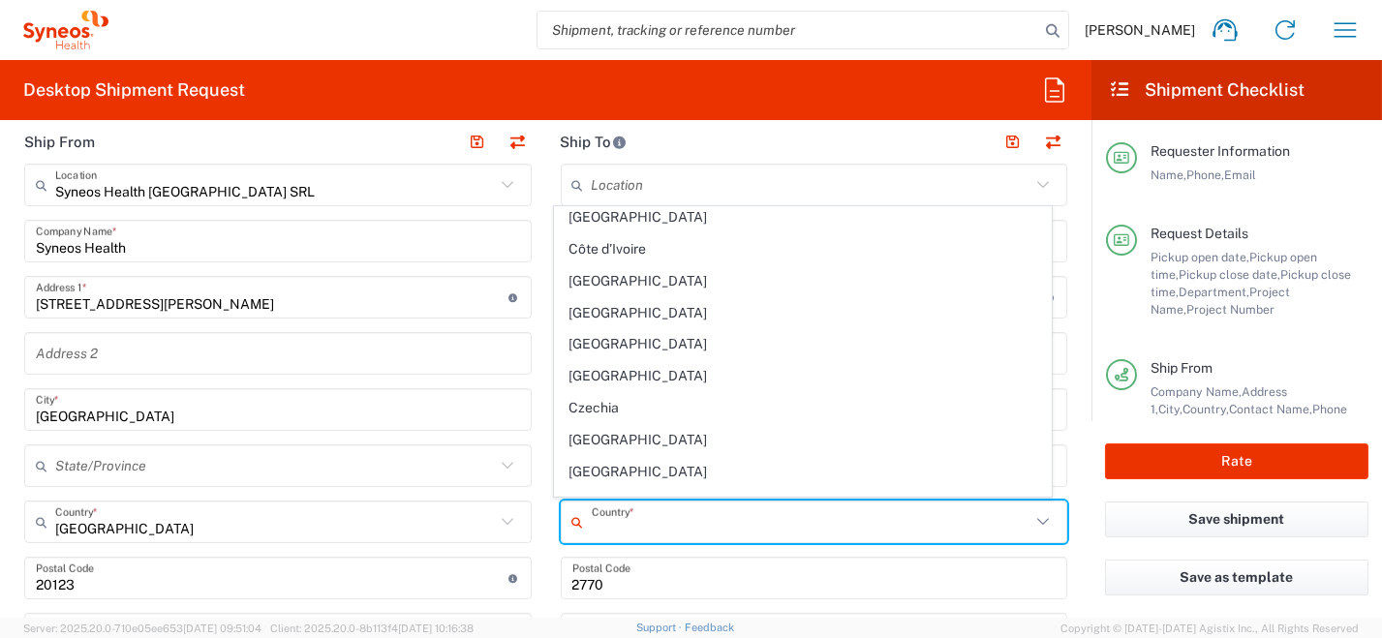
type input "Denmark"
type input "Sender/Shipper"
type input "Delivery Duty Paid"
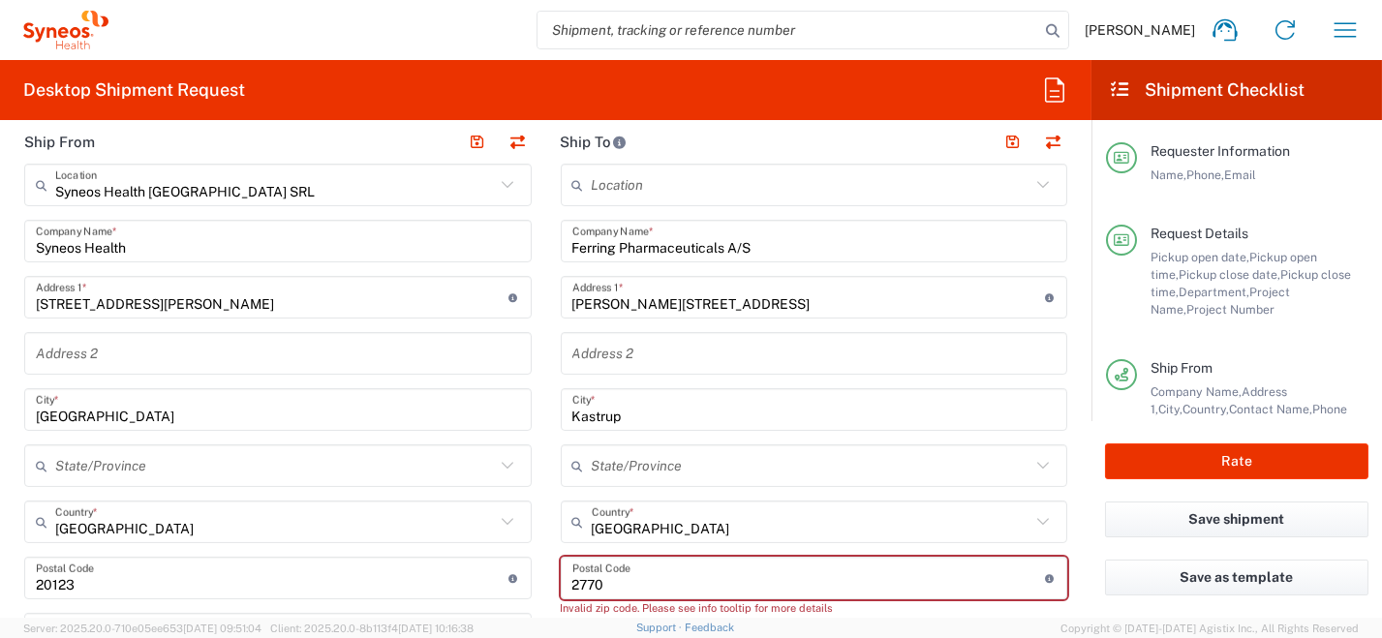
click at [683, 578] on input "undefined" at bounding box center [808, 579] width 473 height 34
click at [995, 572] on input "undefined" at bounding box center [808, 579] width 473 height 34
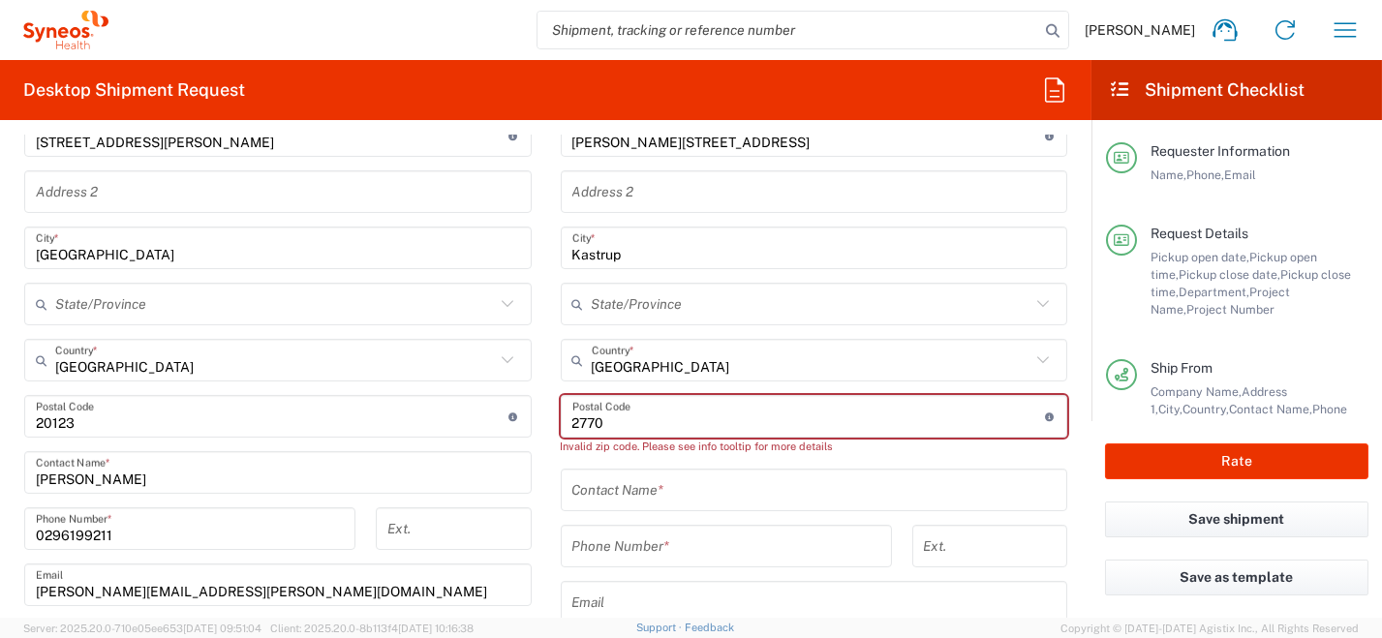
scroll to position [968, 0]
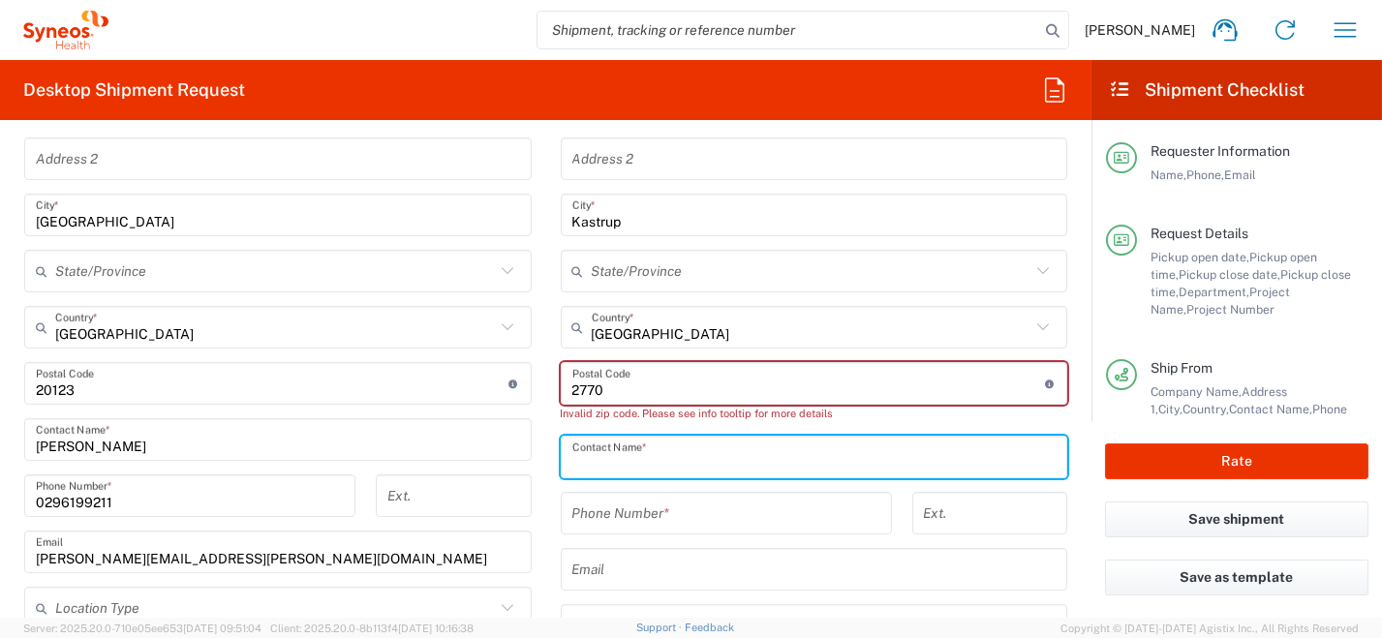
click at [782, 474] on div "Contact Name *" at bounding box center [814, 457] width 507 height 43
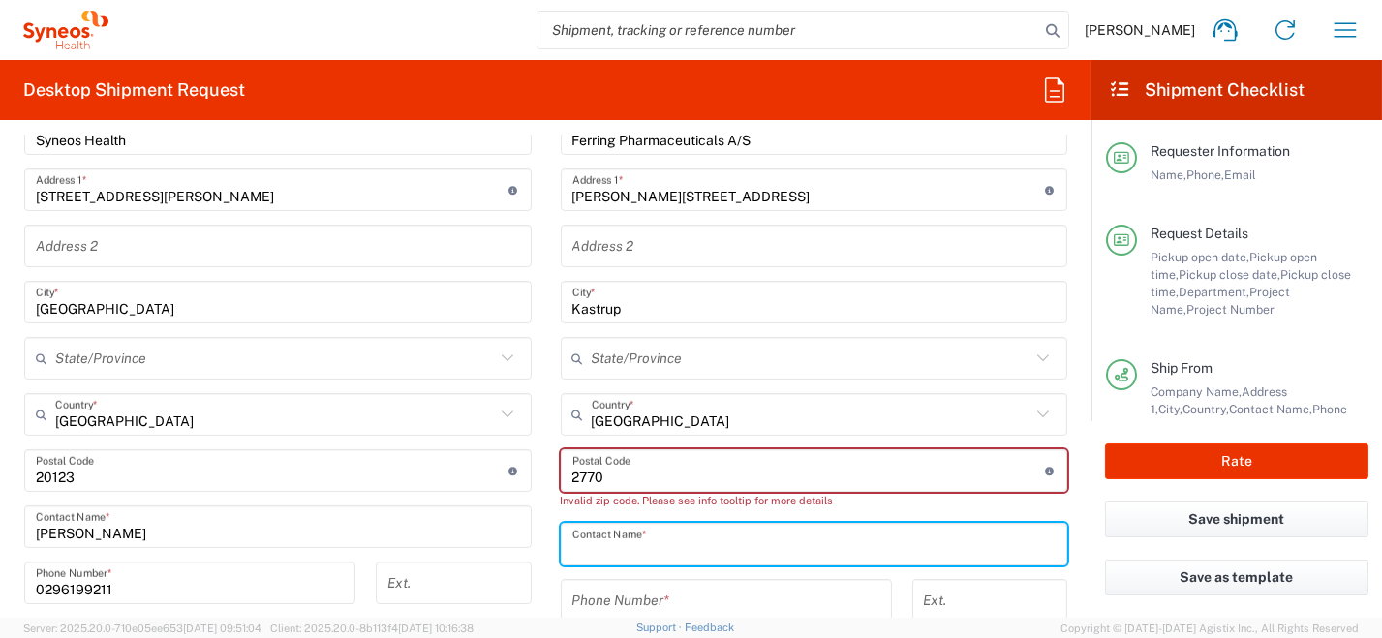
scroll to position [774, 0]
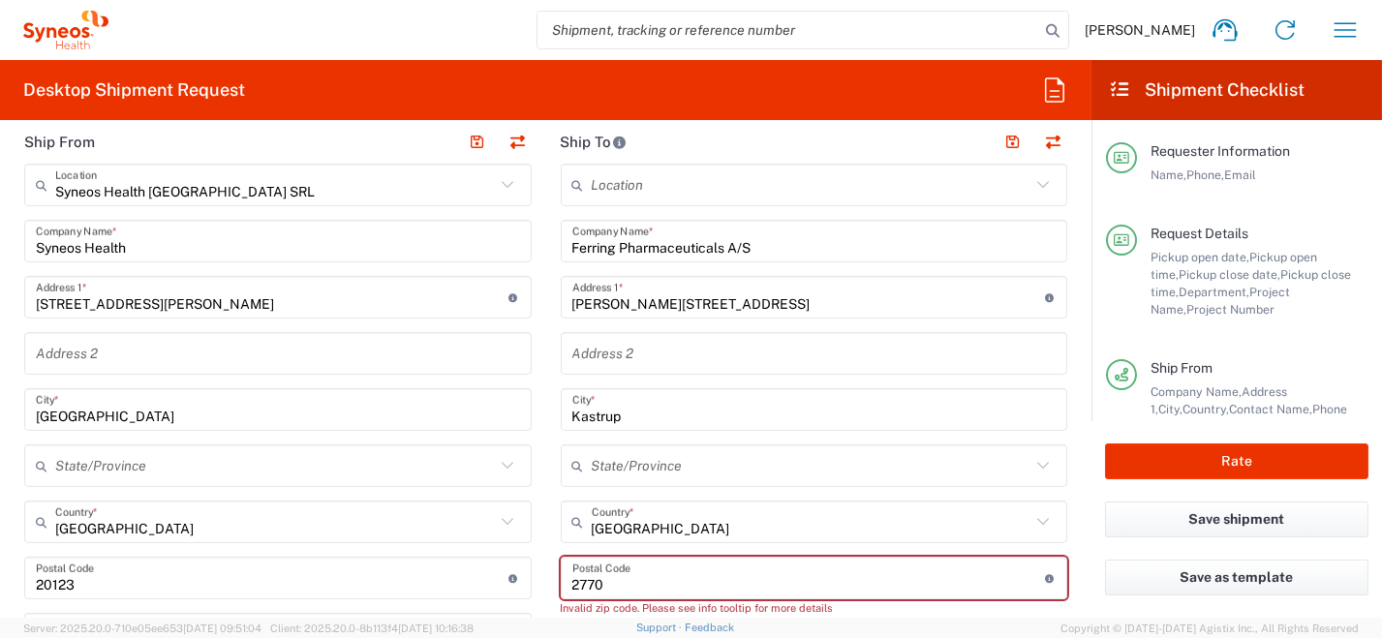
click at [678, 594] on div "Postal Code Postal Code for Denmark should have the following format: 3 or 4 di…" at bounding box center [814, 578] width 507 height 43
drag, startPoint x: 577, startPoint y: 584, endPoint x: 499, endPoint y: 565, distance: 80.8
click at [525, 584] on div "Ship From Syneos Health Italy SRL Location Syneos Health Italy SRL Addison Whit…" at bounding box center [546, 608] width 1072 height 977
click at [946, 604] on div "Invalid zip code. Please see info tooltip for more details" at bounding box center [814, 607] width 507 height 17
click at [1018, 612] on div "Invalid zip code. Please see info tooltip for more details" at bounding box center [814, 607] width 507 height 17
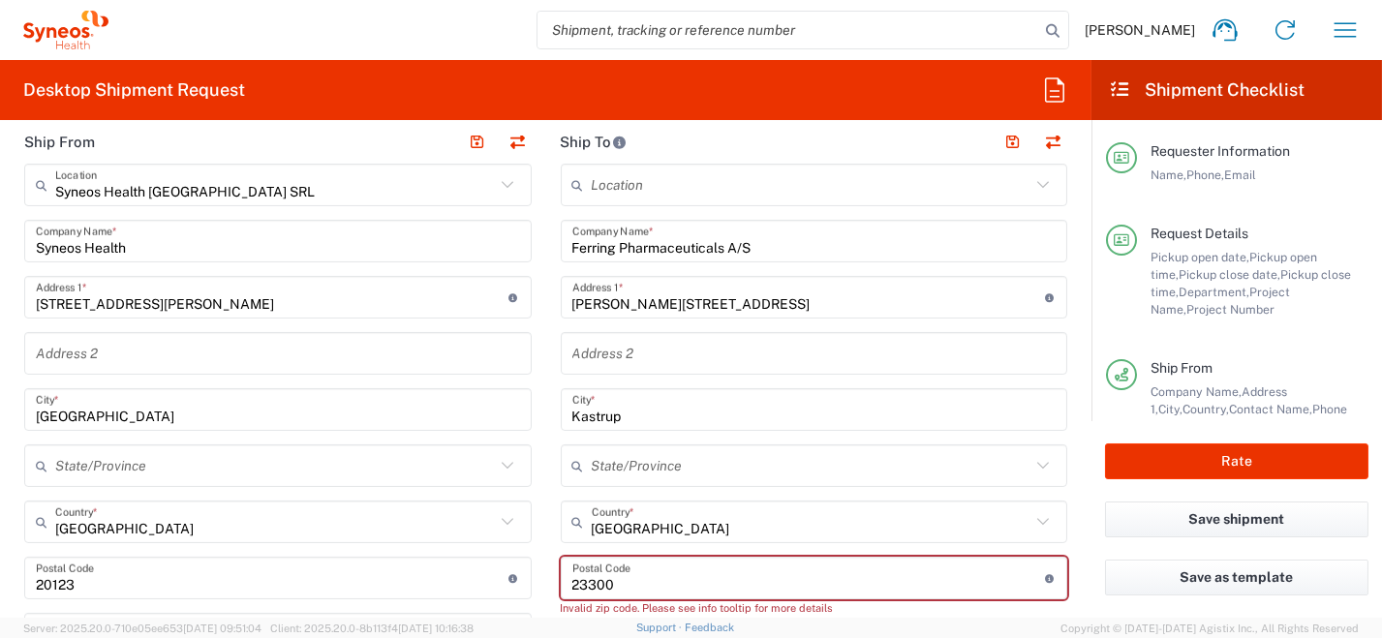
drag, startPoint x: 613, startPoint y: 582, endPoint x: 581, endPoint y: 589, distance: 32.7
click at [581, 589] on input "undefined" at bounding box center [808, 579] width 473 height 34
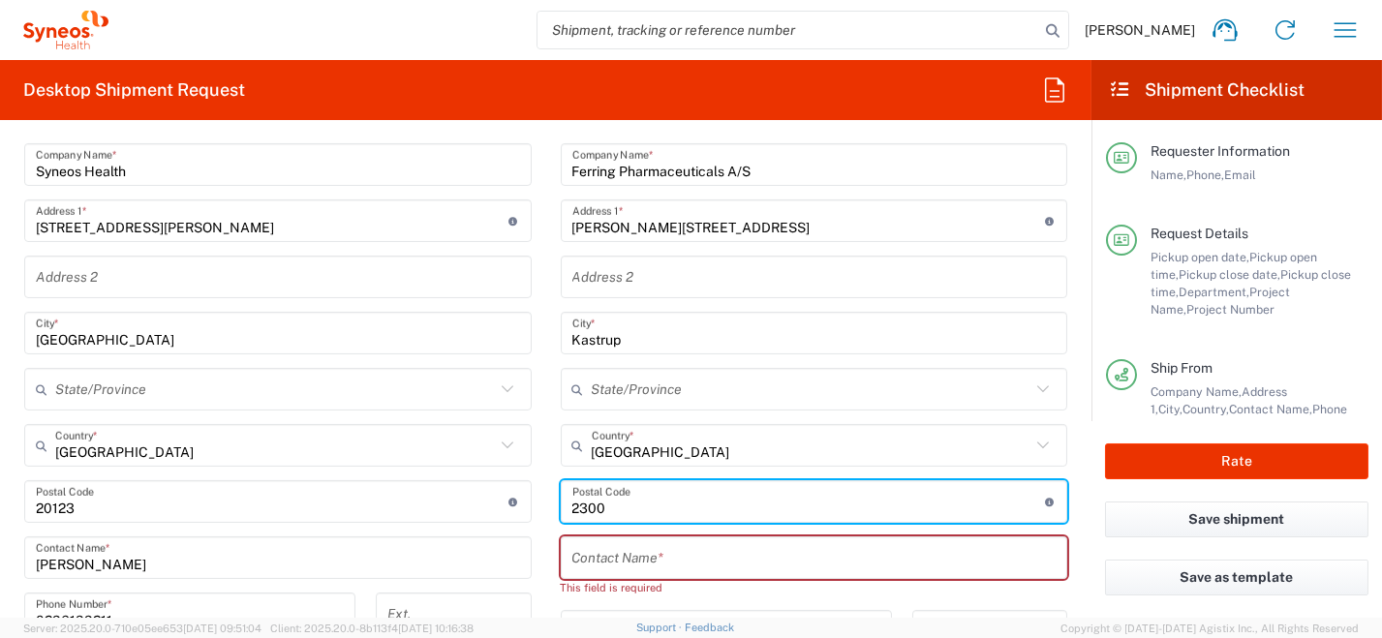
scroll to position [1064, 0]
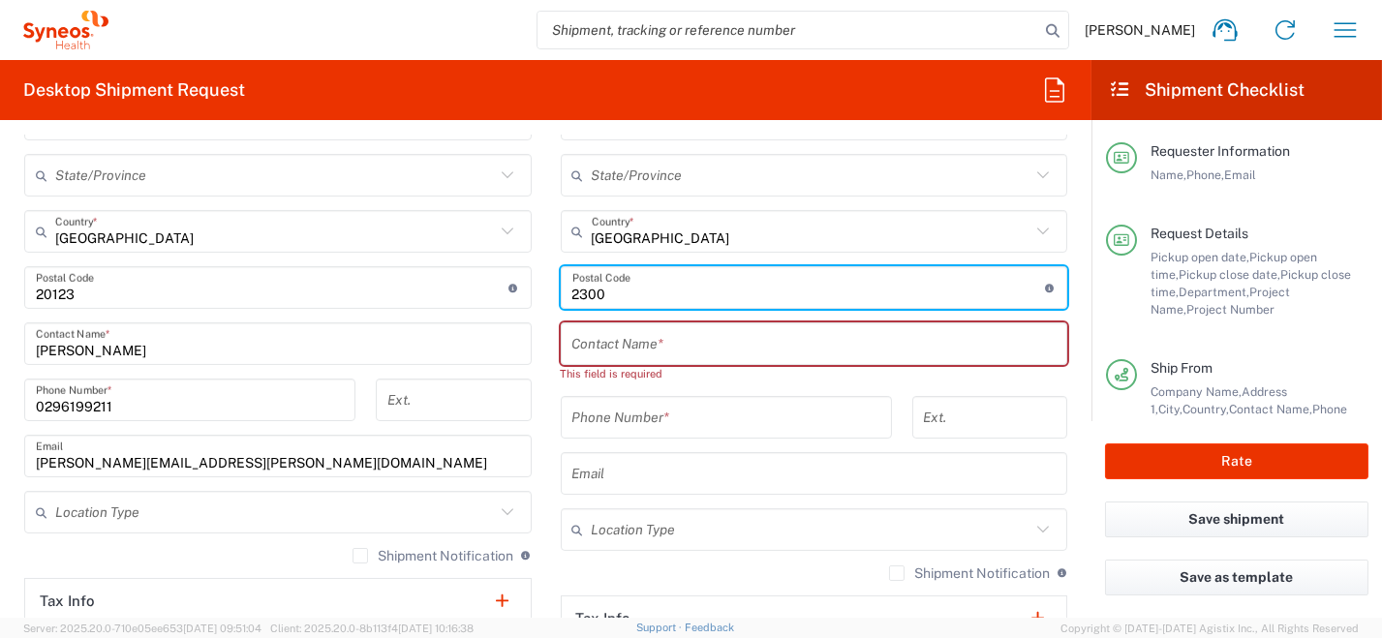
type input "2300"
click at [699, 567] on div "Shipment Notification If checked, a shipment notification email will be sent to…" at bounding box center [814, 580] width 507 height 31
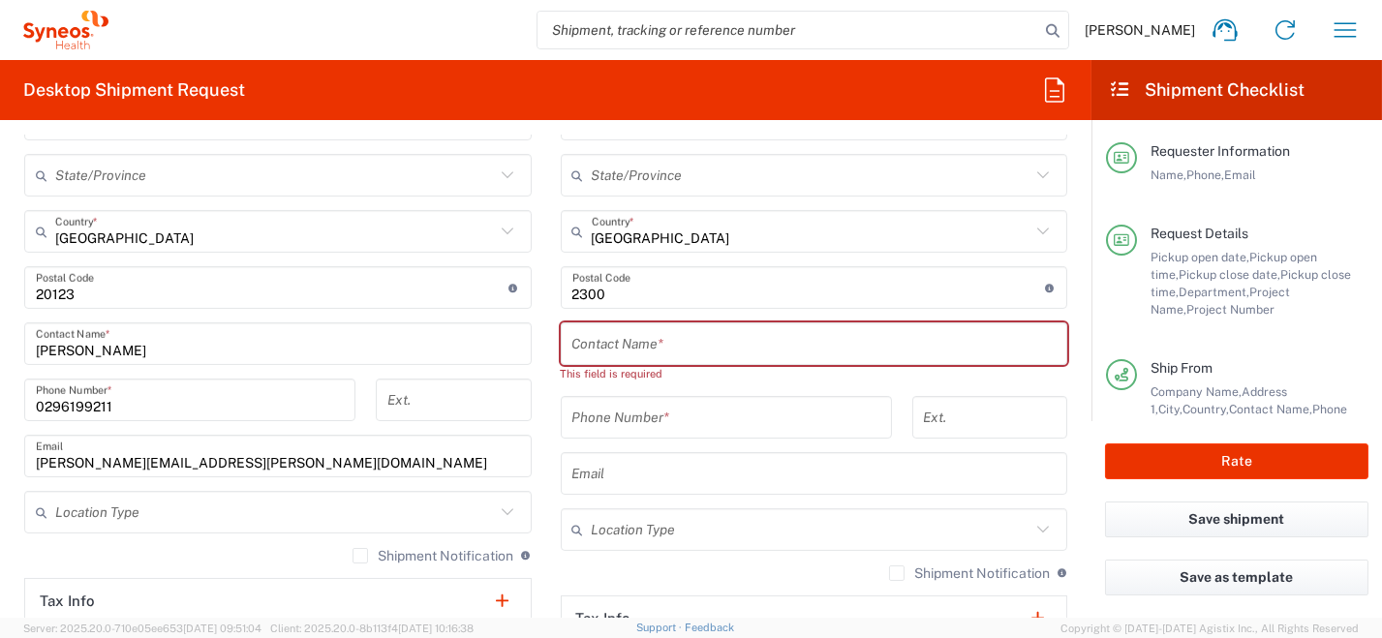
click at [648, 348] on input "text" at bounding box center [814, 344] width 484 height 34
paste input "GCO, Nina Louise Arberg"
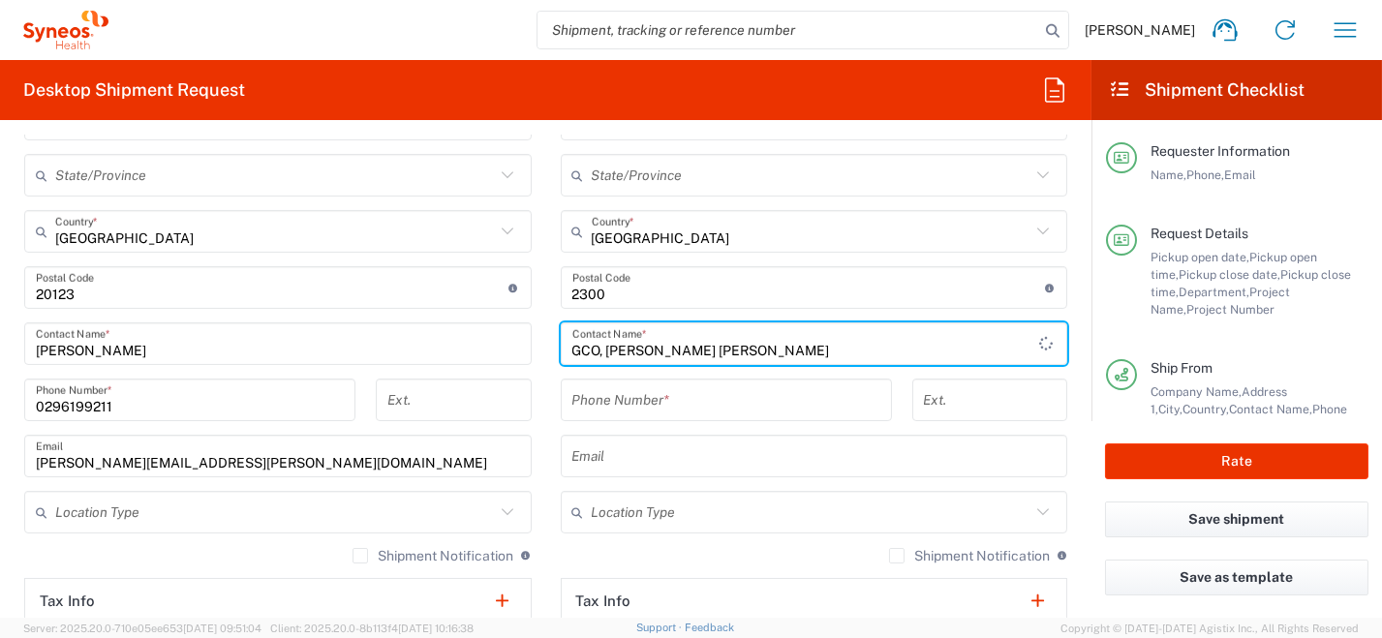
type input "GCO, Nina Louise Arberg"
click at [688, 401] on input "tel" at bounding box center [726, 400] width 308 height 34
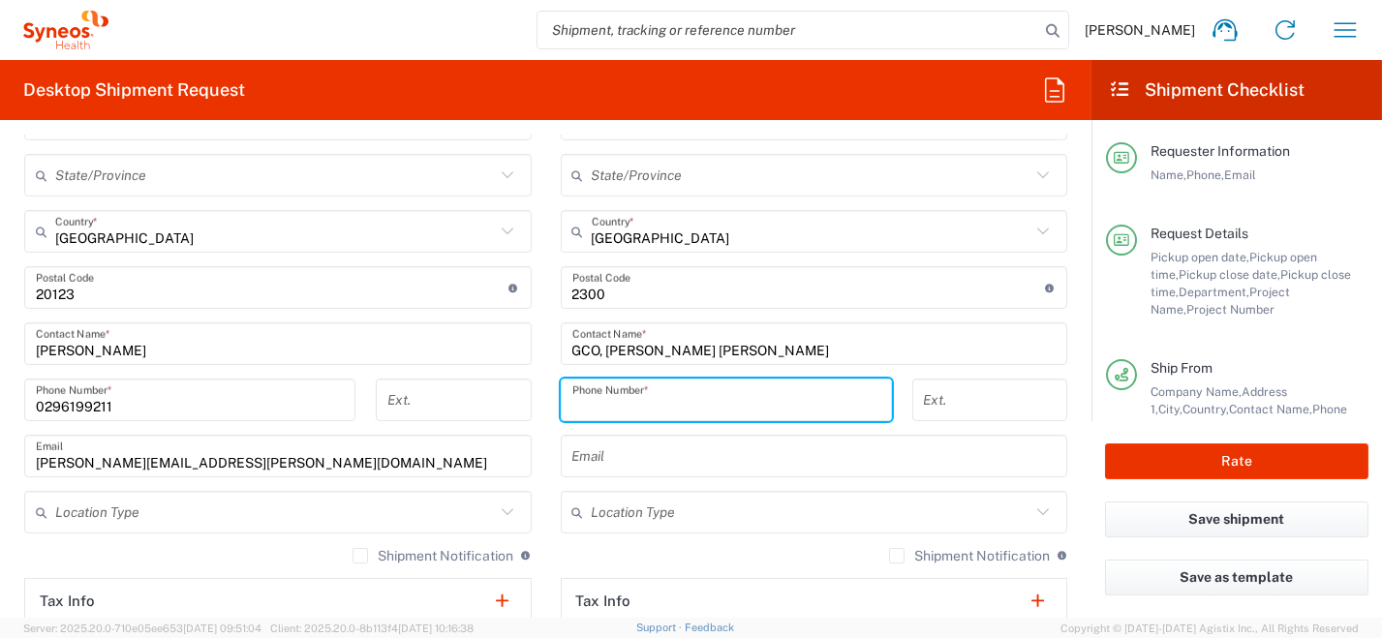
paste input "004528787785"
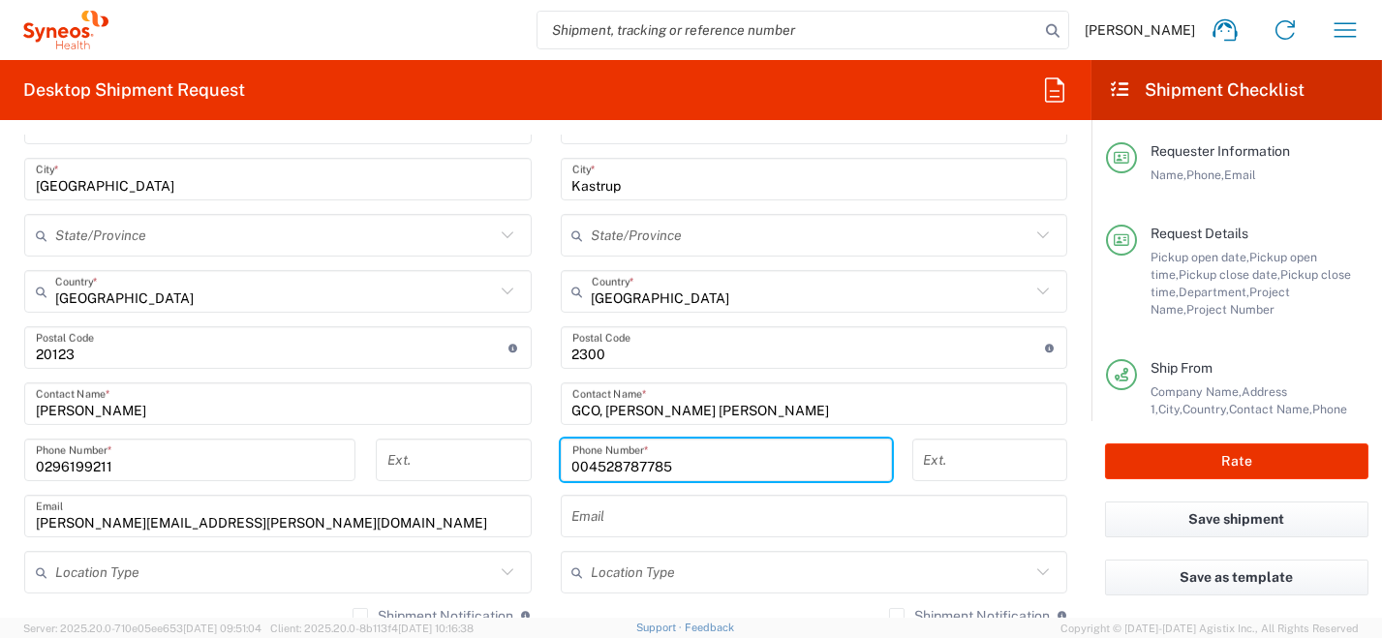
scroll to position [968, 0]
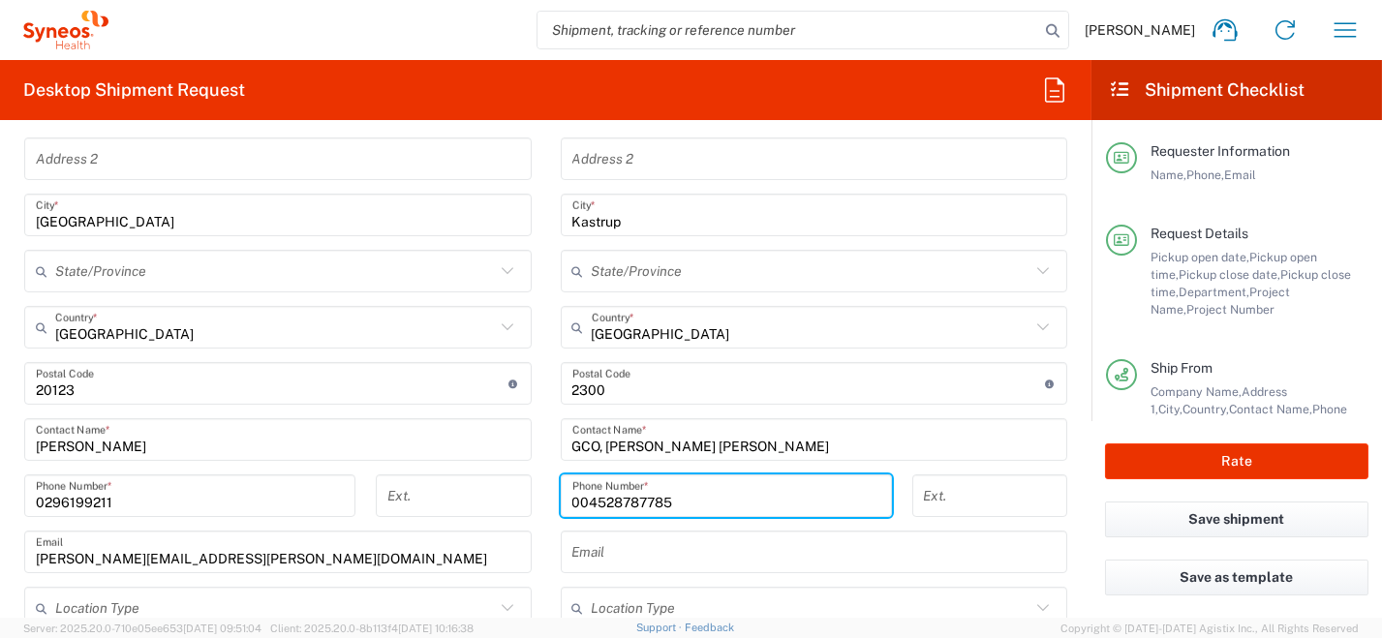
type input "004528787785"
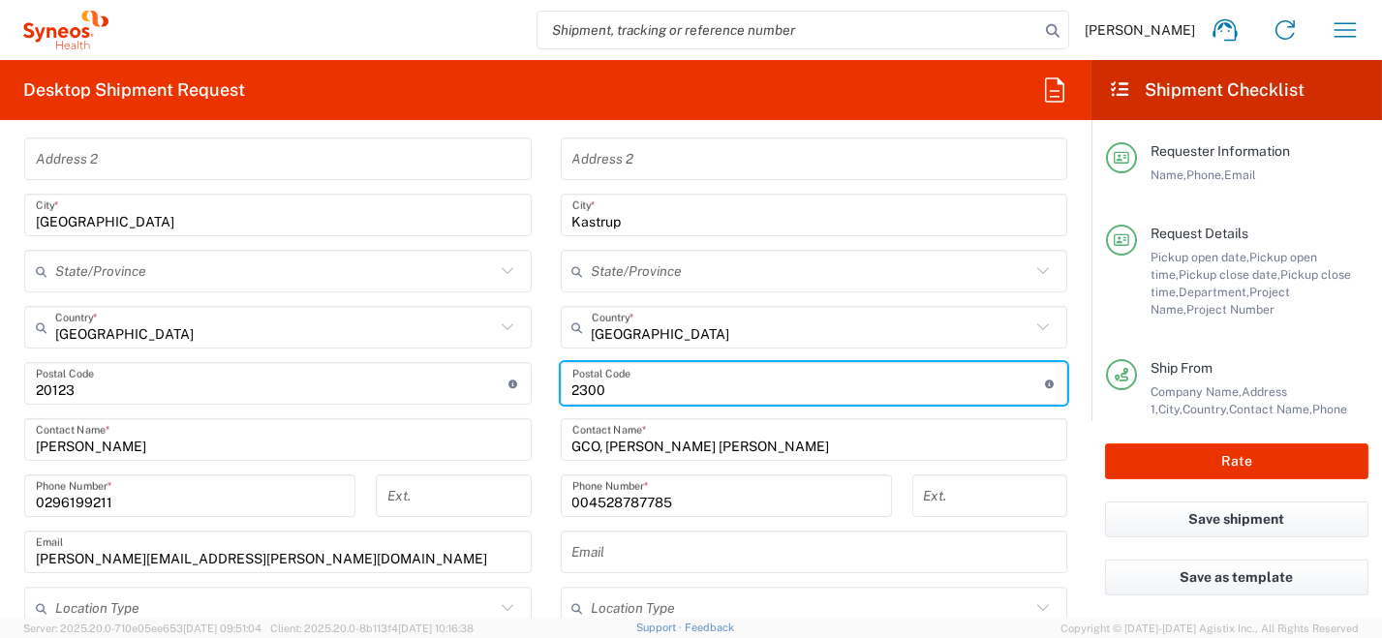
click at [643, 384] on input "undefined" at bounding box center [808, 384] width 473 height 34
type input "2770"
click at [965, 561] on input "text" at bounding box center [814, 553] width 484 height 34
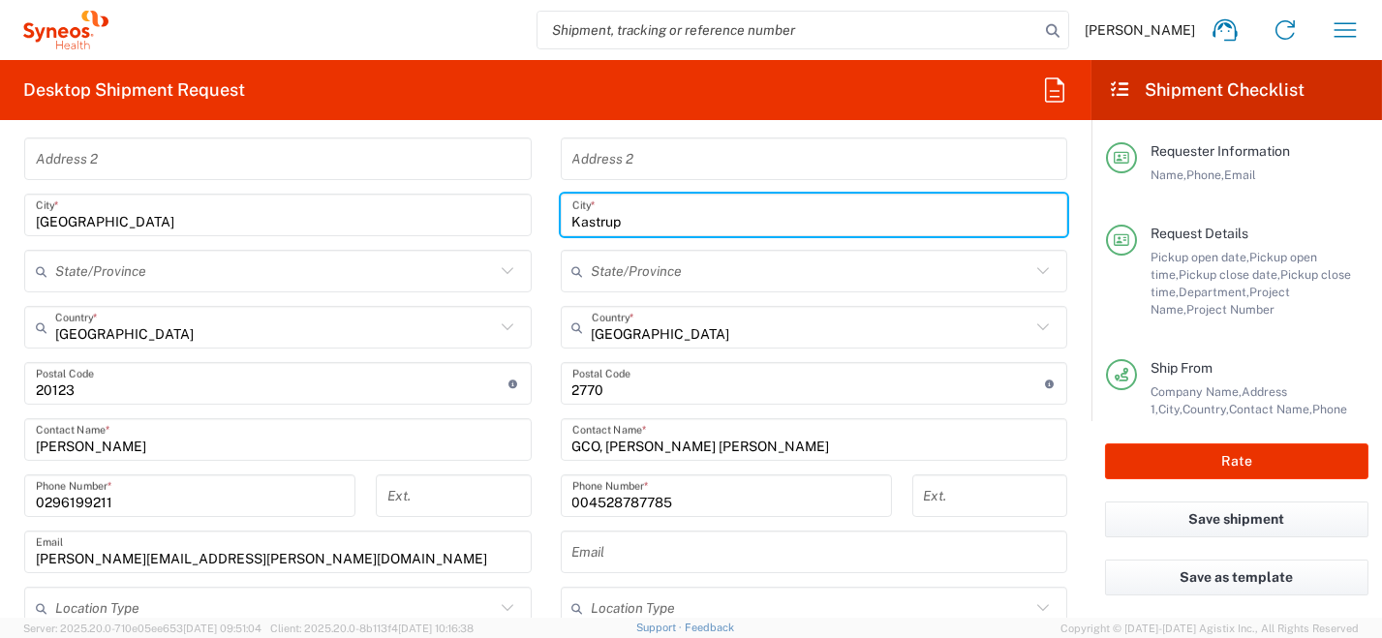
click at [893, 200] on input "Kastrup" at bounding box center [814, 216] width 484 height 34
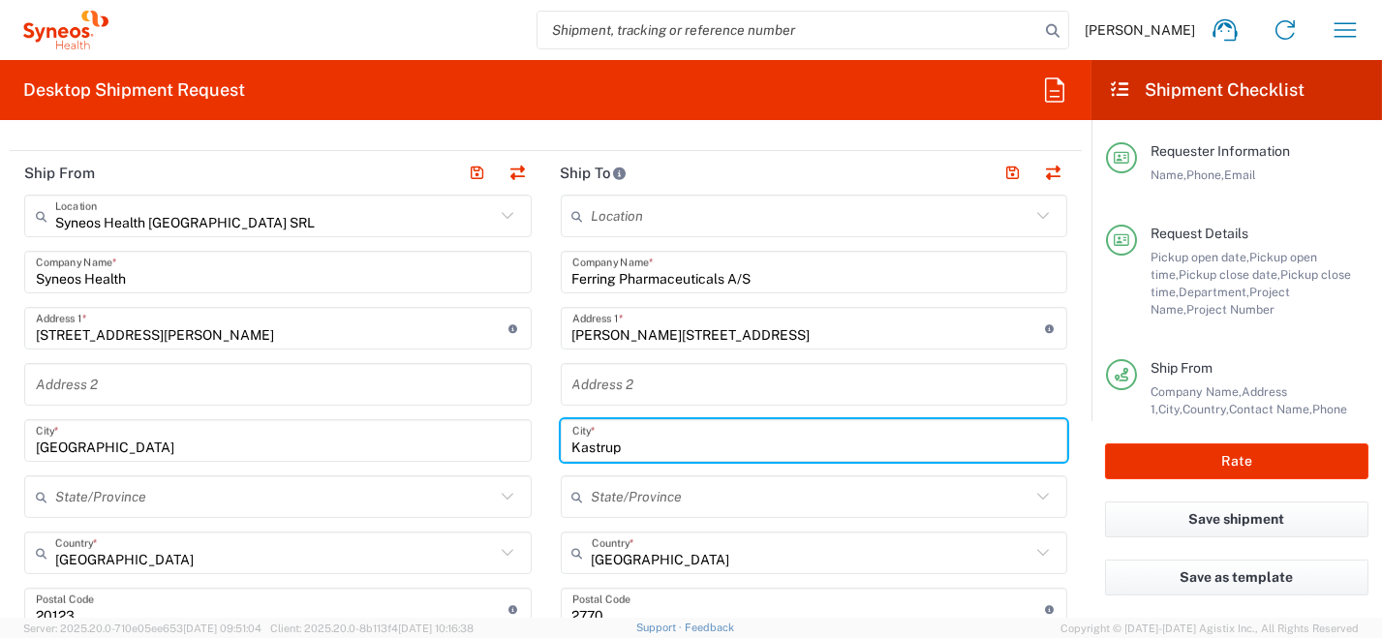
scroll to position [677, 0]
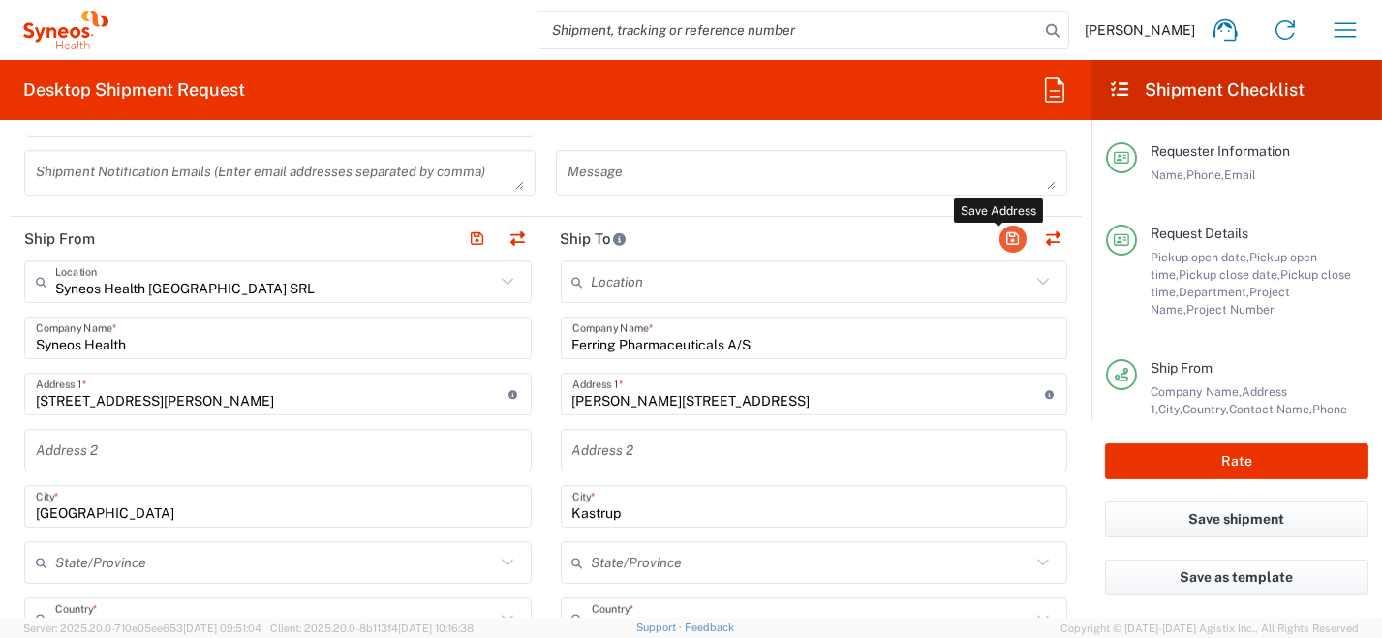
click at [1002, 237] on button "button" at bounding box center [1012, 239] width 27 height 27
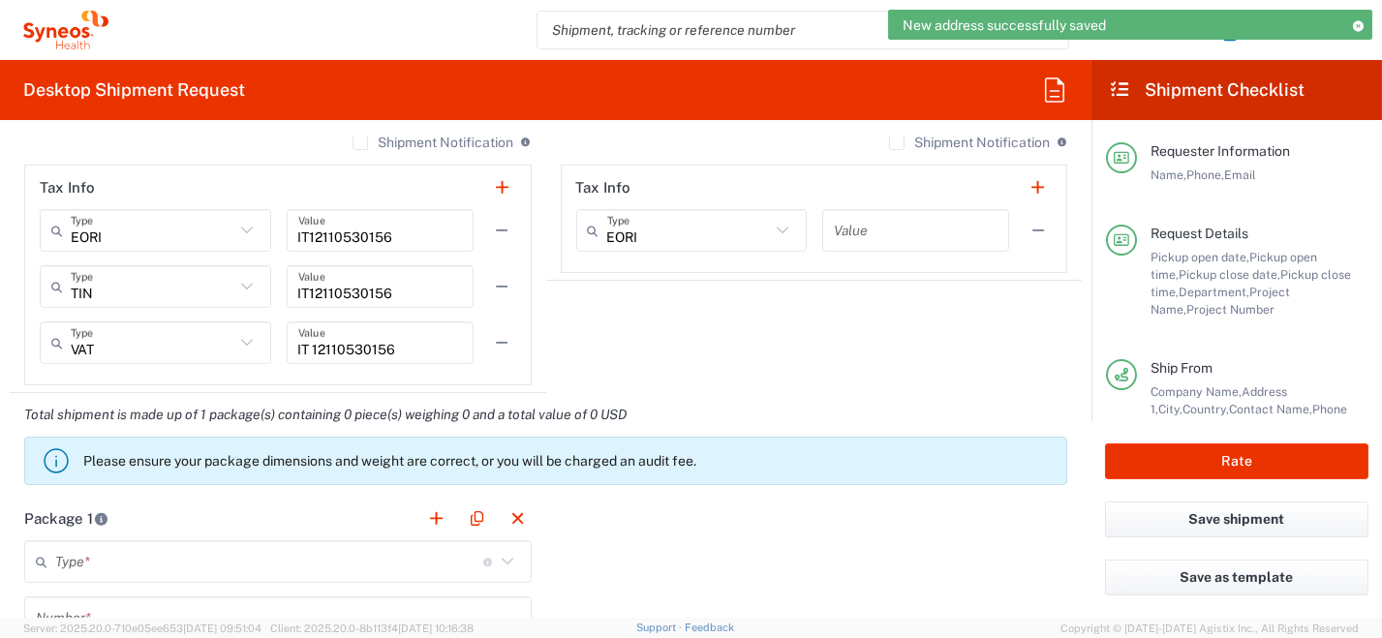
scroll to position [1548, 0]
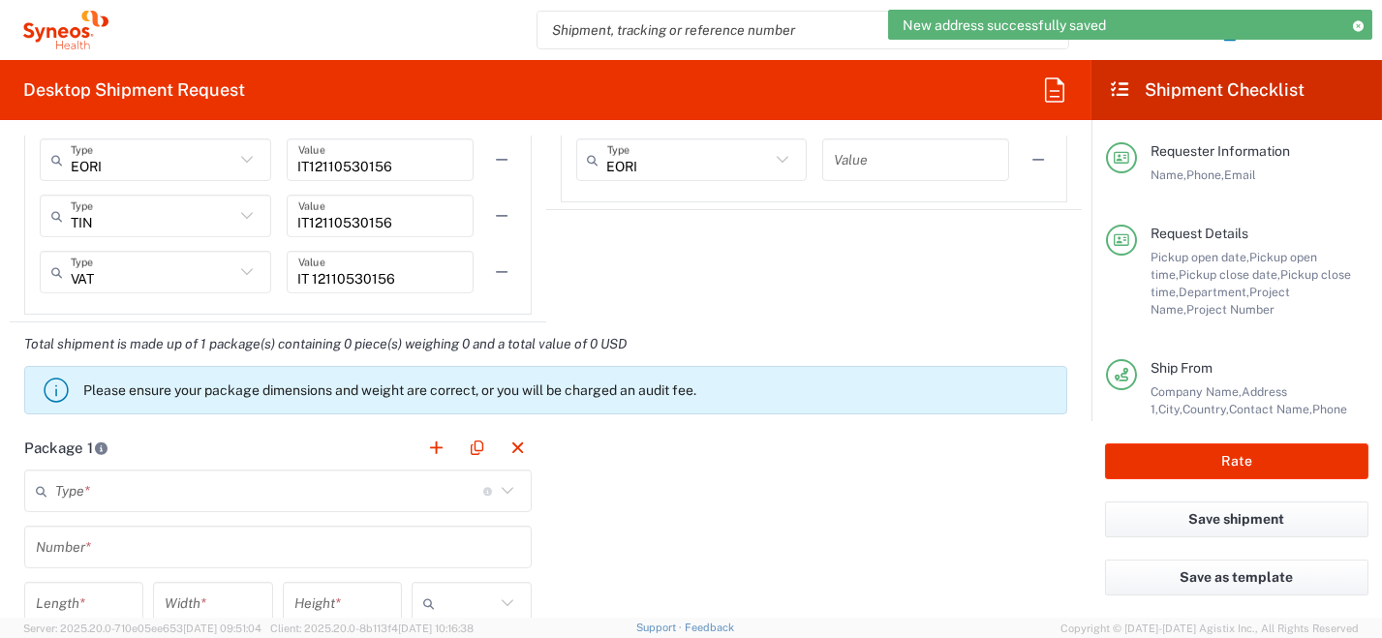
click at [501, 488] on icon at bounding box center [507, 490] width 12 height 7
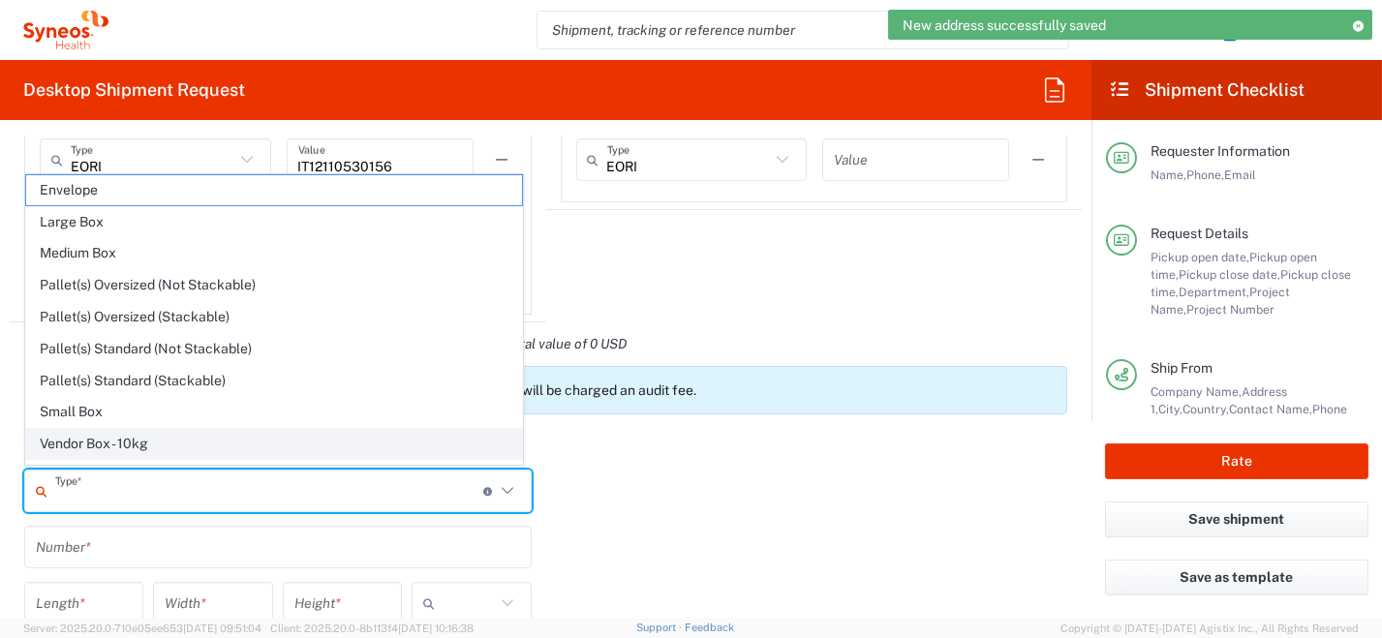
scroll to position [53, 0]
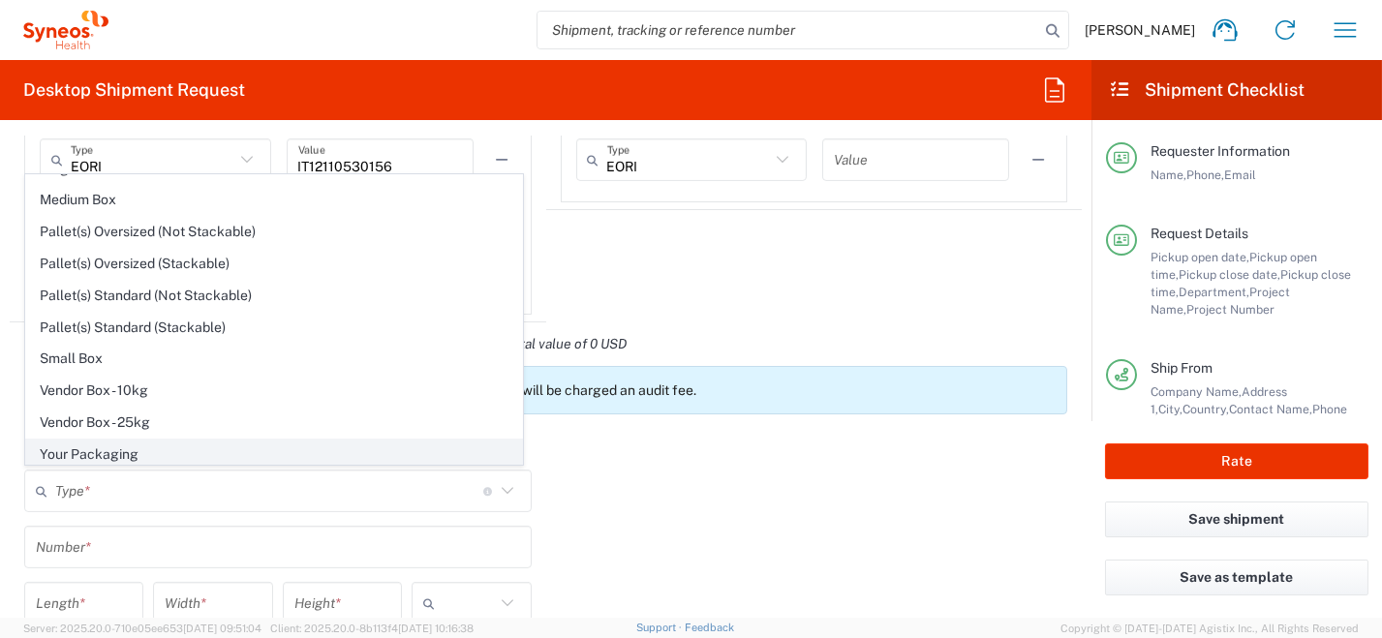
click at [320, 455] on span "Your Packaging" at bounding box center [274, 455] width 496 height 30
type input "Your Packaging"
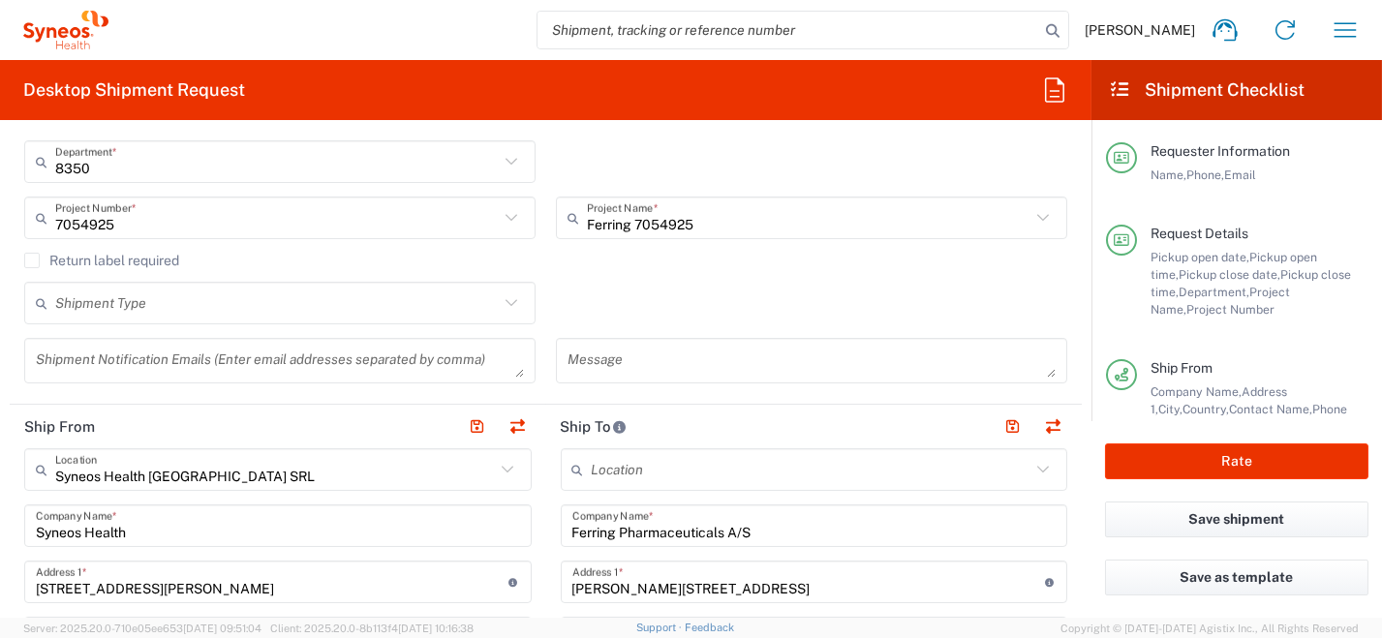
scroll to position [194, 0]
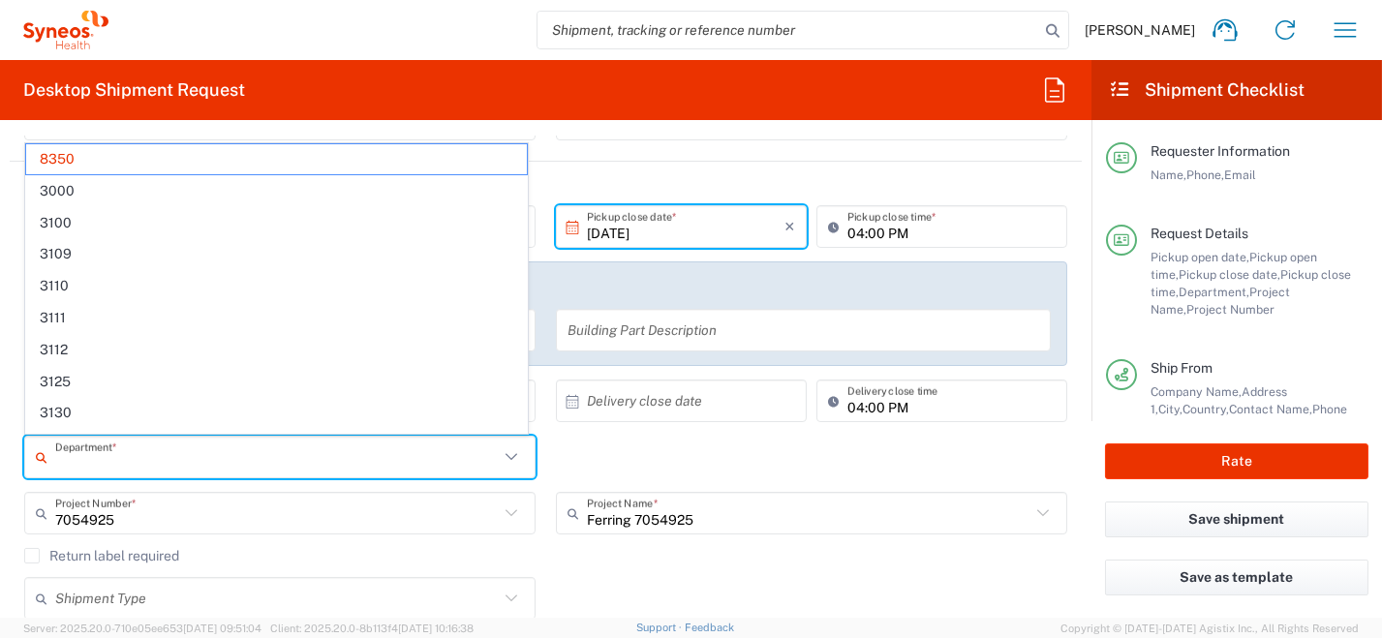
click at [166, 462] on input "text" at bounding box center [277, 458] width 444 height 34
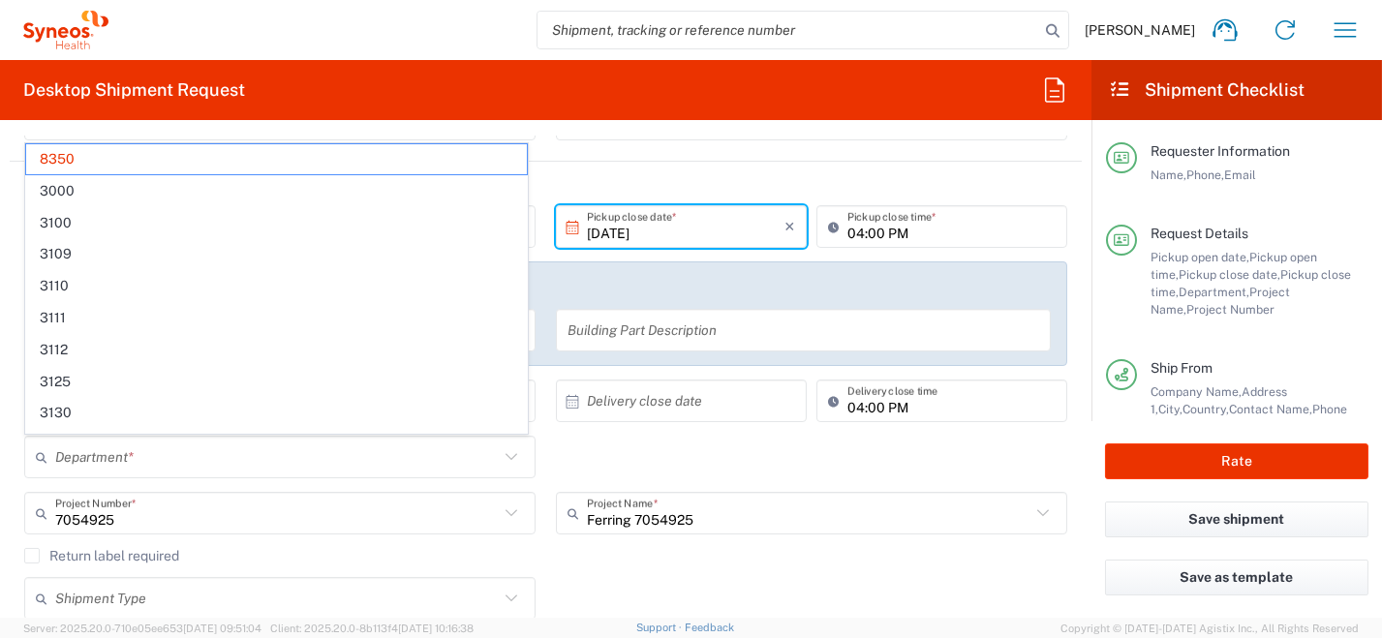
click at [745, 570] on div "Return label required" at bounding box center [545, 562] width 1043 height 29
type input "8350"
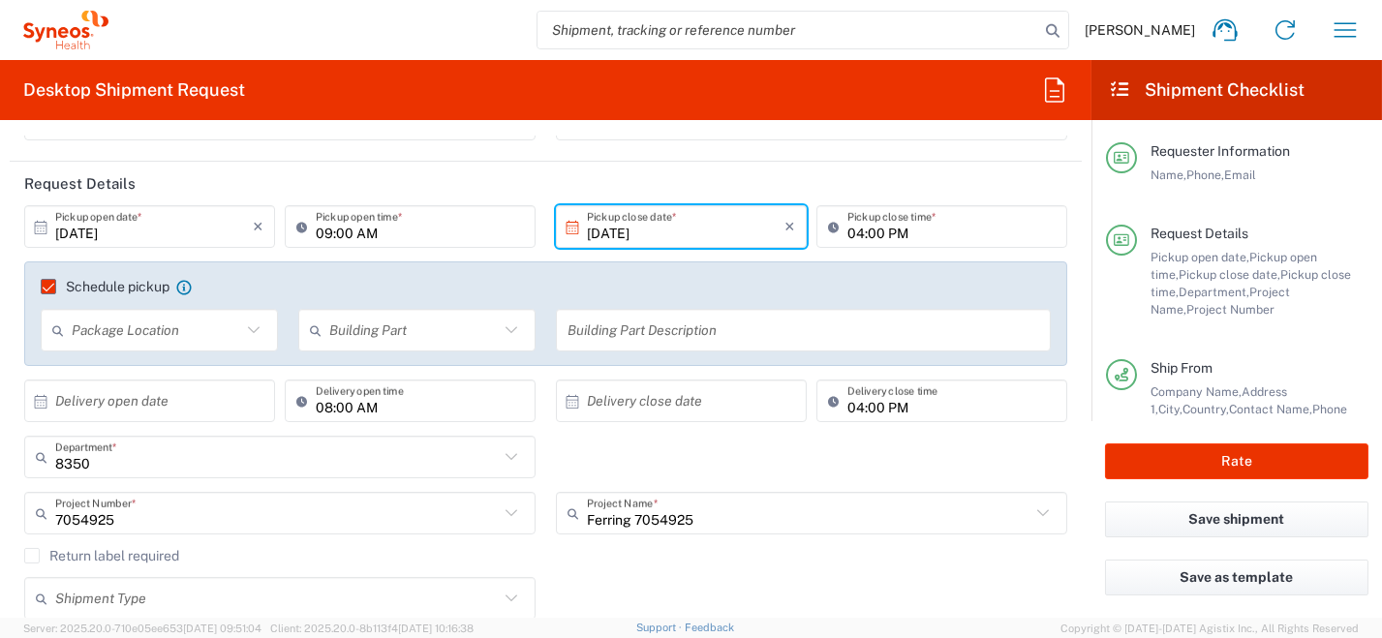
scroll to position [386, 0]
